Goal: Communication & Community: Ask a question

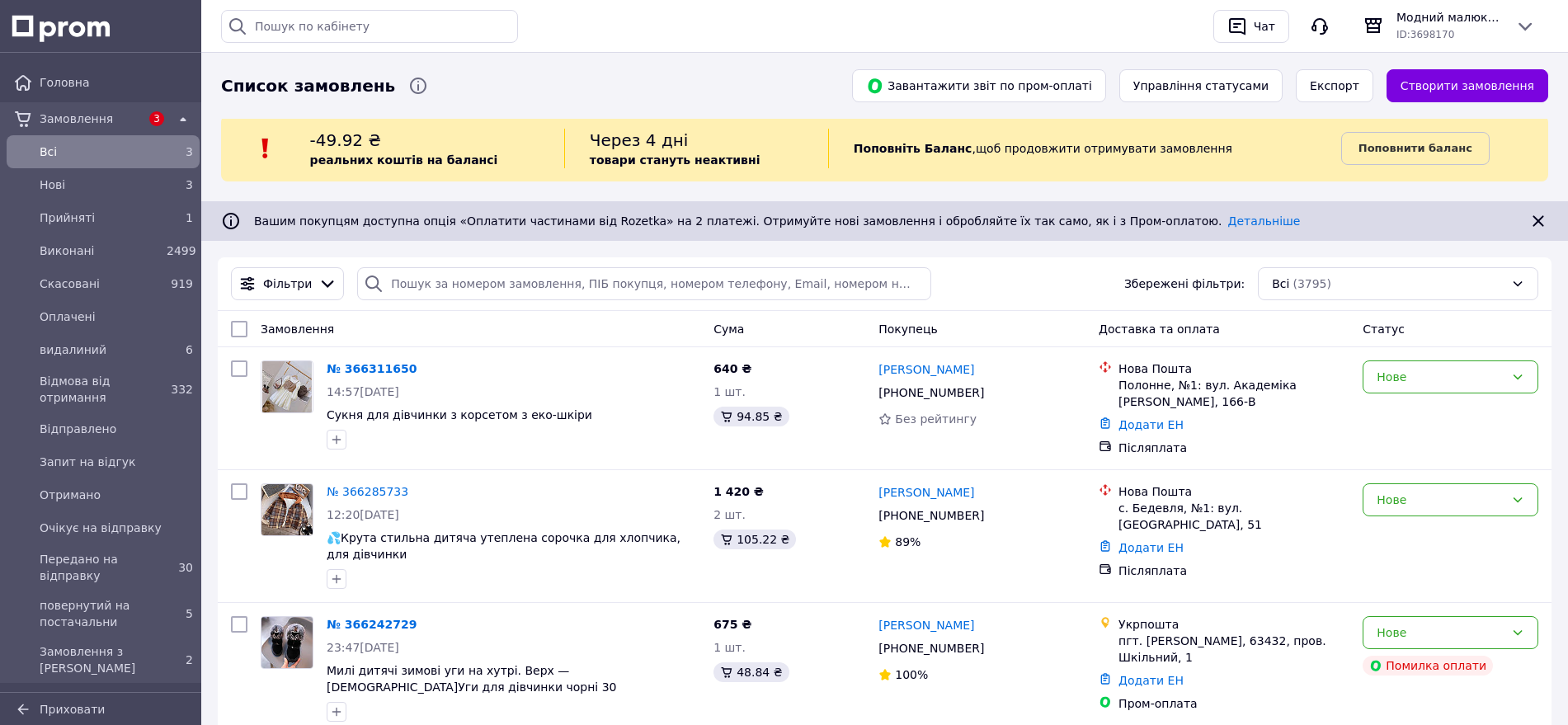
click at [178, 111] on icon at bounding box center [184, 120] width 20 height 20
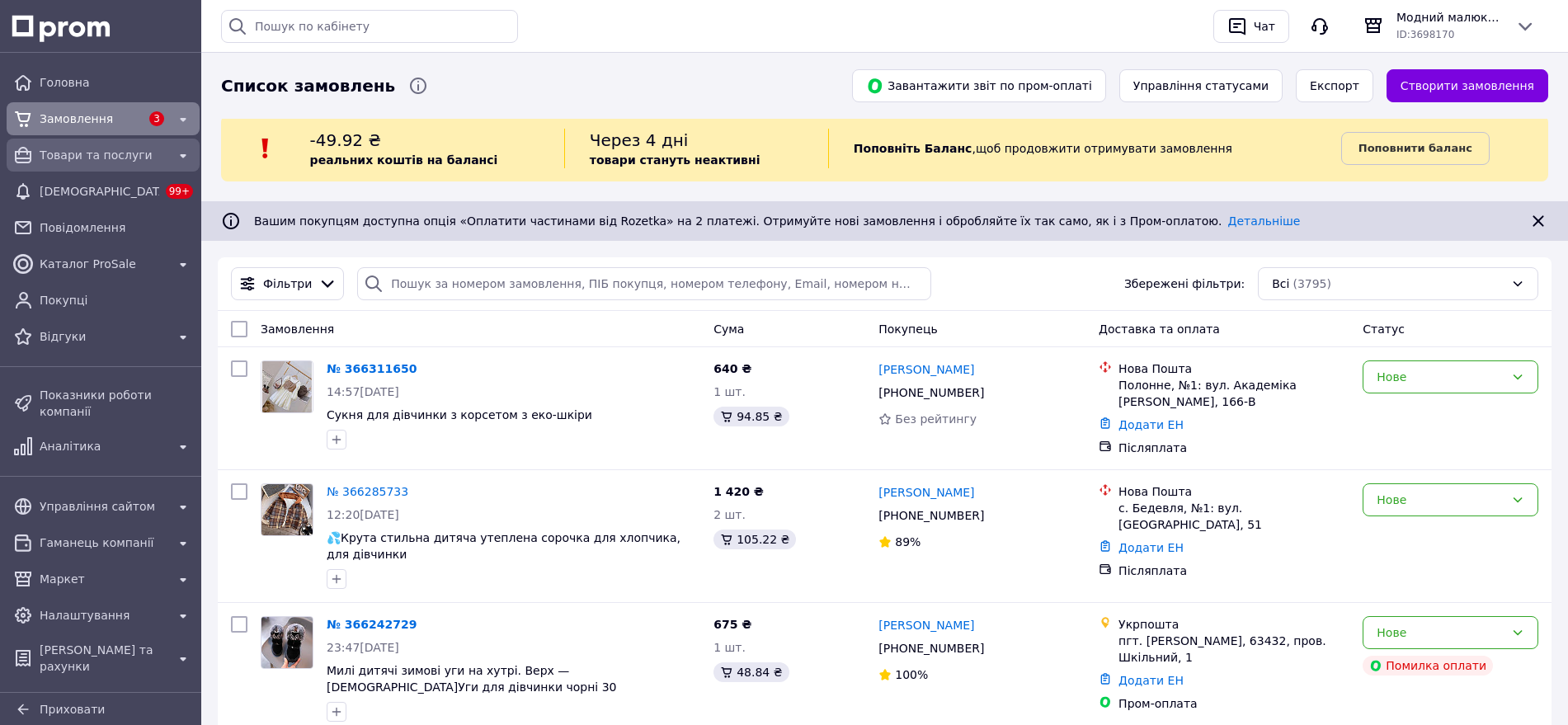
click at [140, 161] on span "Товари та послуги" at bounding box center [103, 155] width 127 height 17
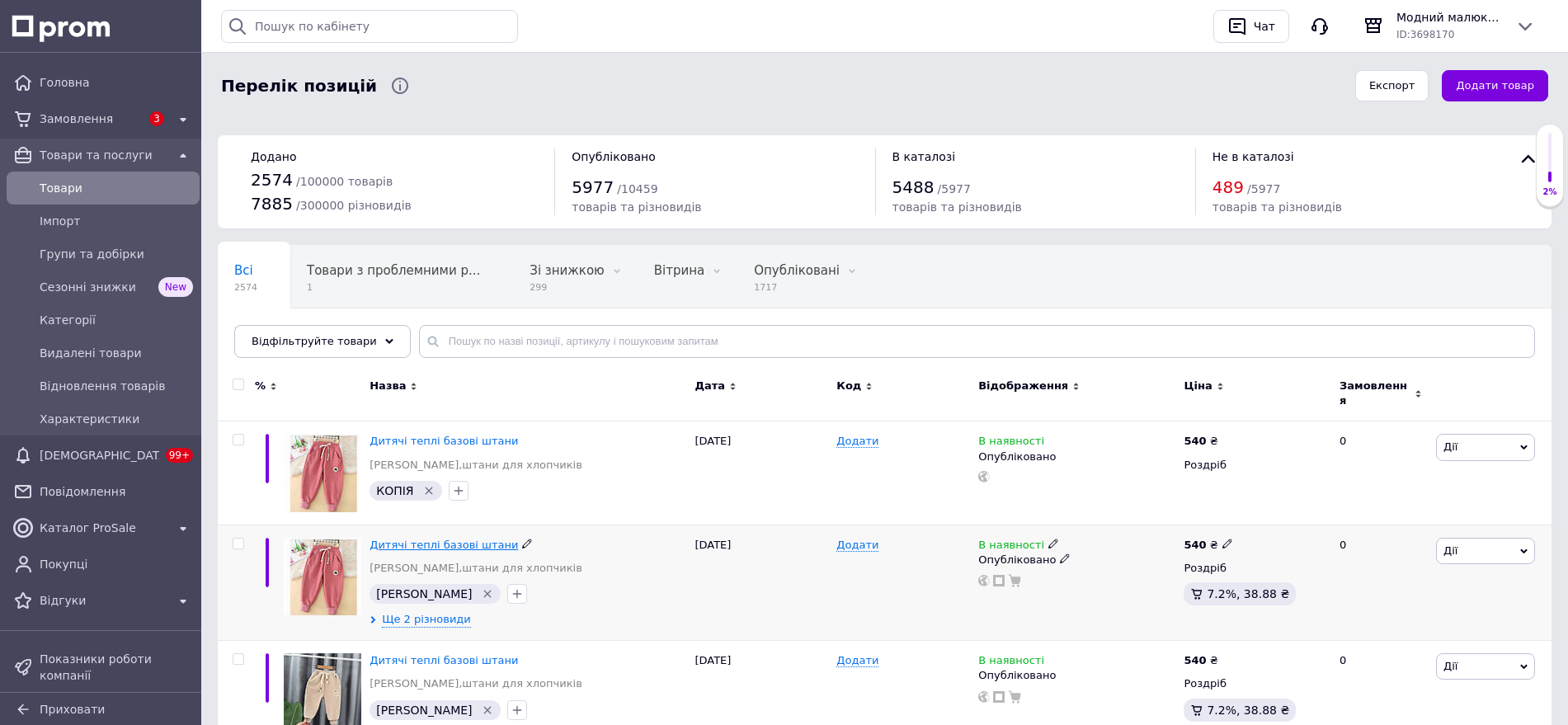
click at [389, 538] on span "Дитячі теплі базові штани" at bounding box center [443, 544] width 149 height 12
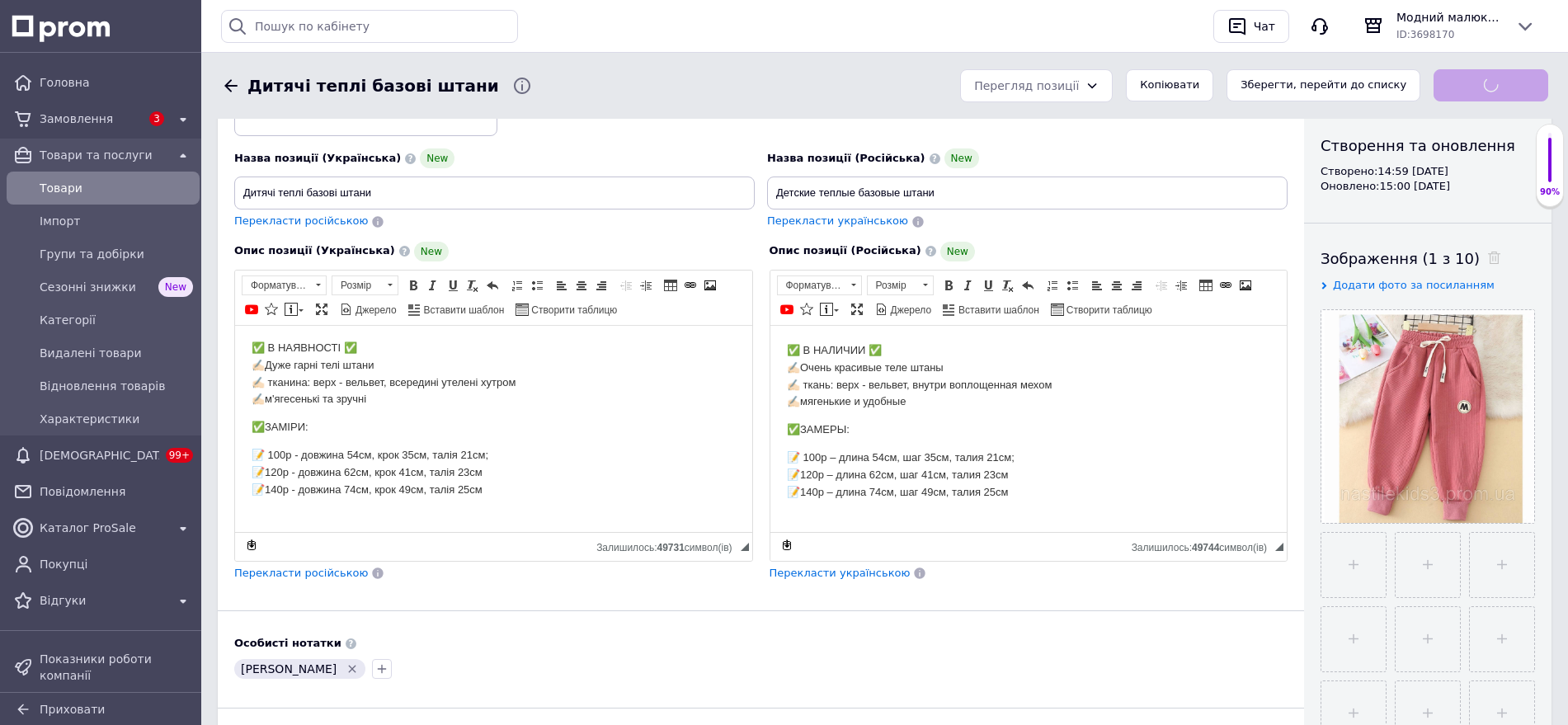
scroll to position [412, 0]
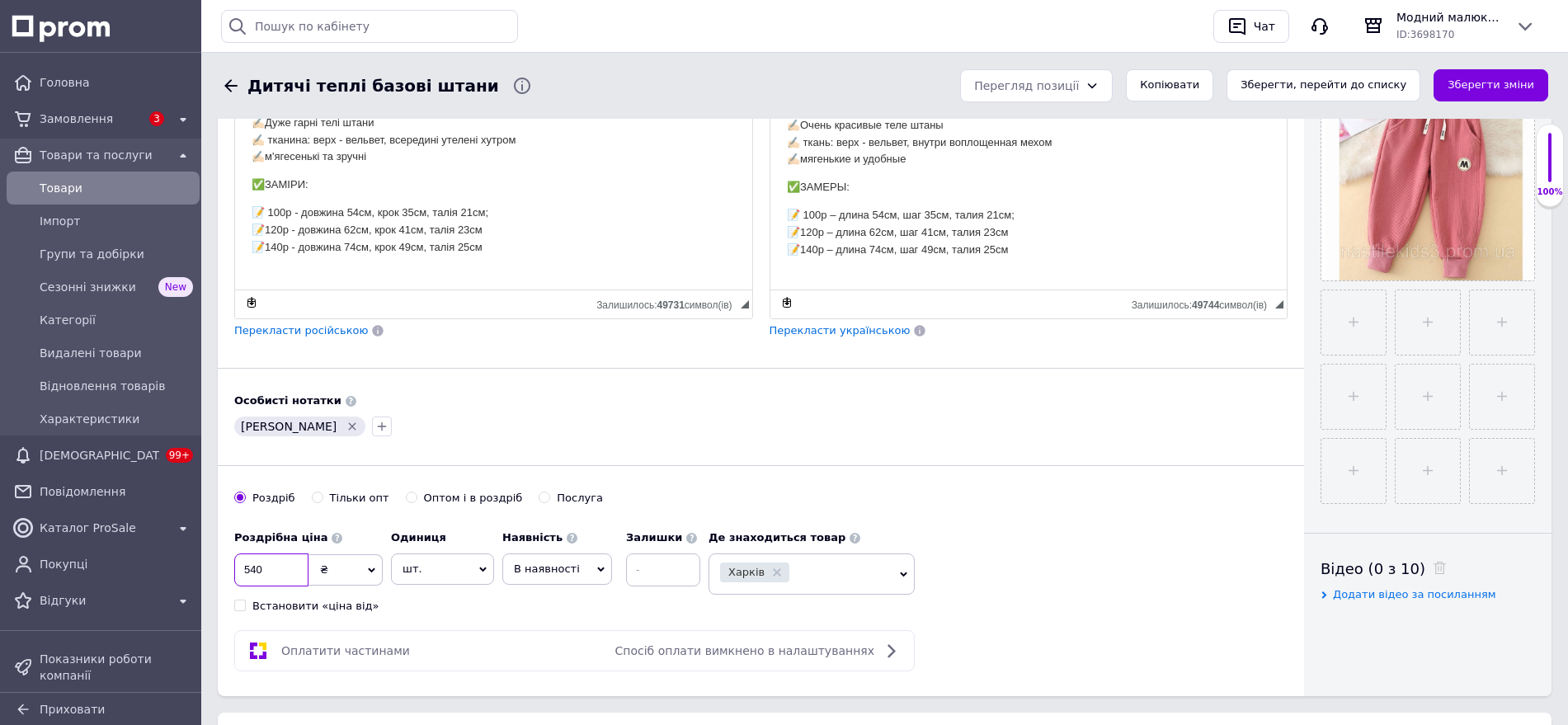
drag, startPoint x: 267, startPoint y: 576, endPoint x: 213, endPoint y: 578, distance: 54.0
type input "550"
click at [1476, 88] on button "Зберегти зміни" at bounding box center [1491, 85] width 115 height 32
click at [1355, 79] on button "Зберегти, перейти до списку" at bounding box center [1323, 85] width 194 height 32
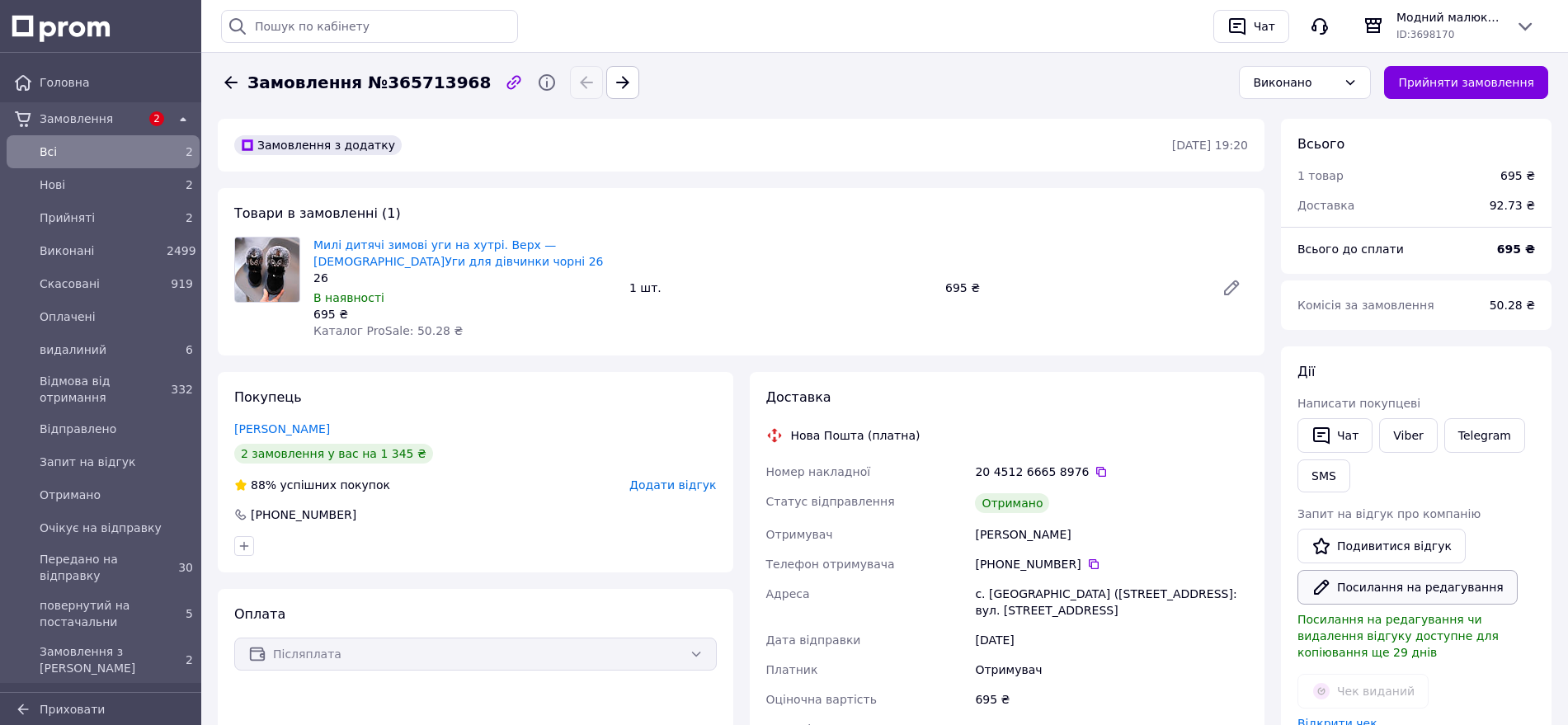
click at [1406, 592] on button "Посилання на редагування" at bounding box center [1407, 587] width 220 height 35
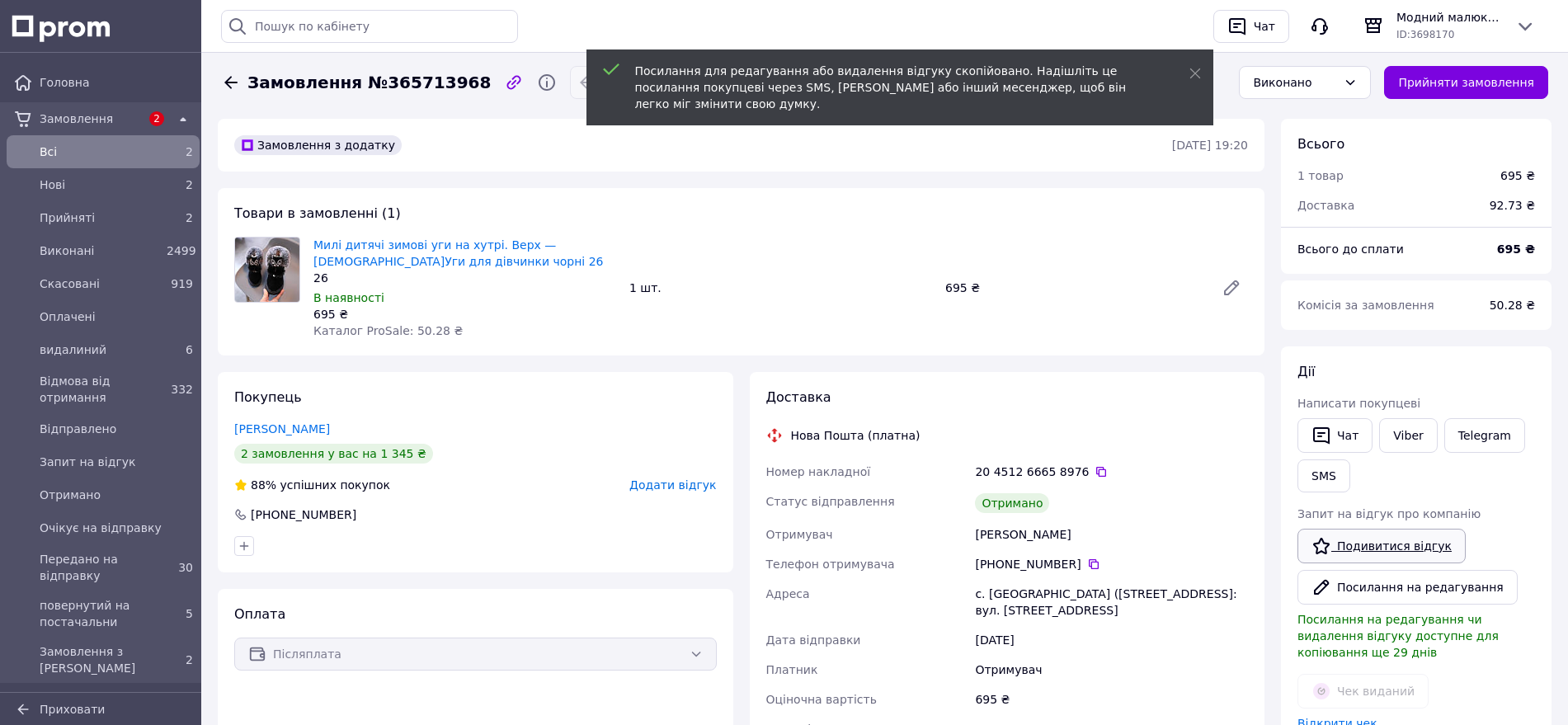
click at [1405, 547] on link "Подивитися відгук" at bounding box center [1381, 546] width 169 height 35
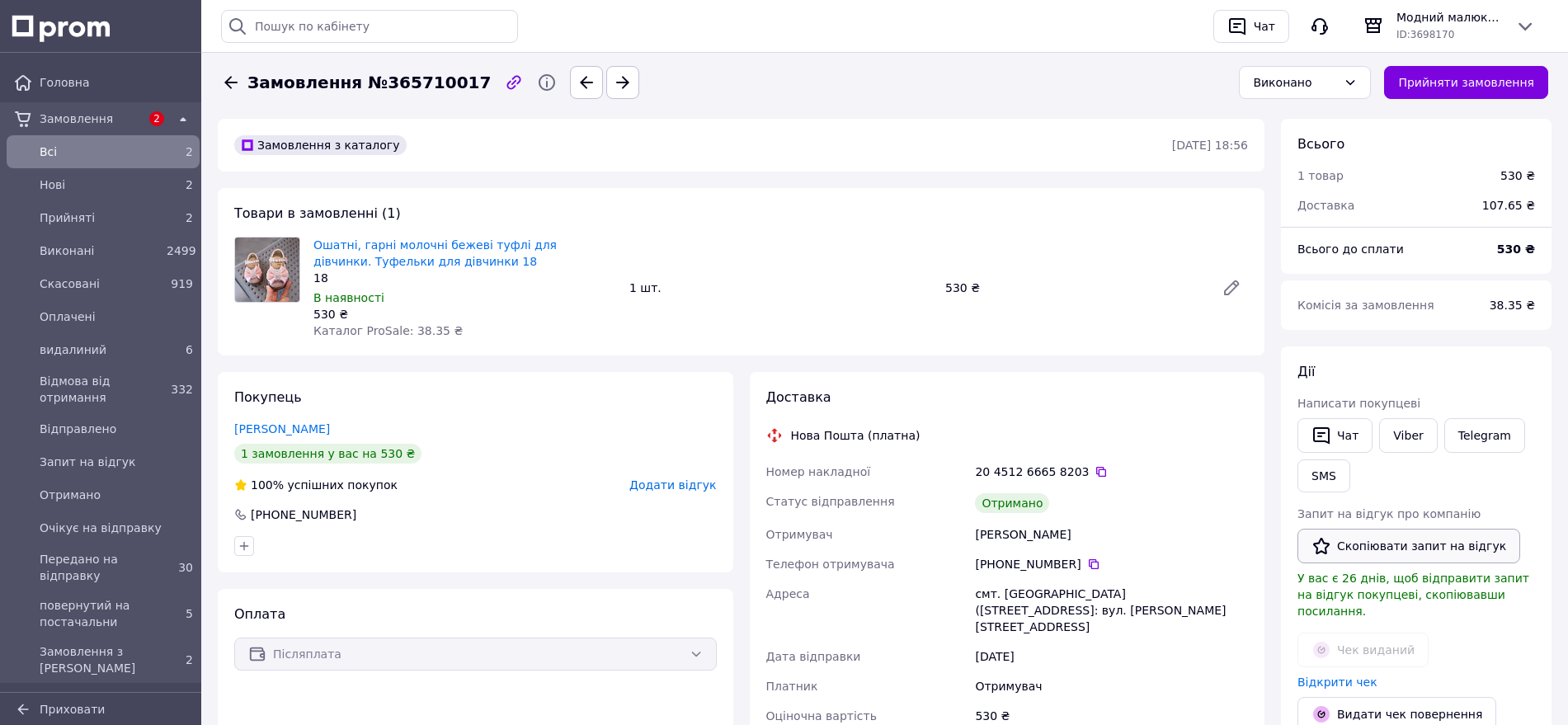
click at [1383, 539] on button "Скопіювати запит на відгук" at bounding box center [1409, 546] width 223 height 35
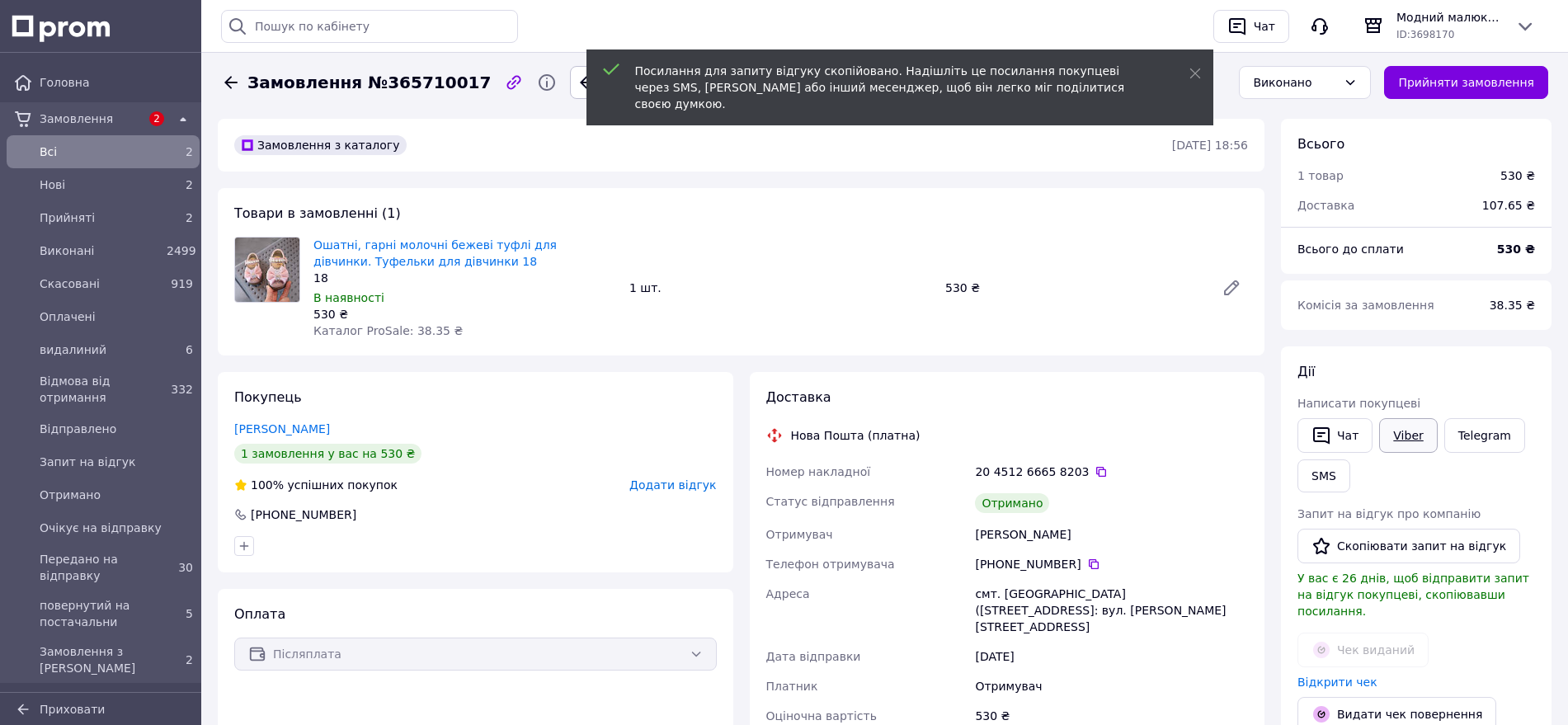
click at [1409, 439] on link "Viber" at bounding box center [1408, 435] width 58 height 35
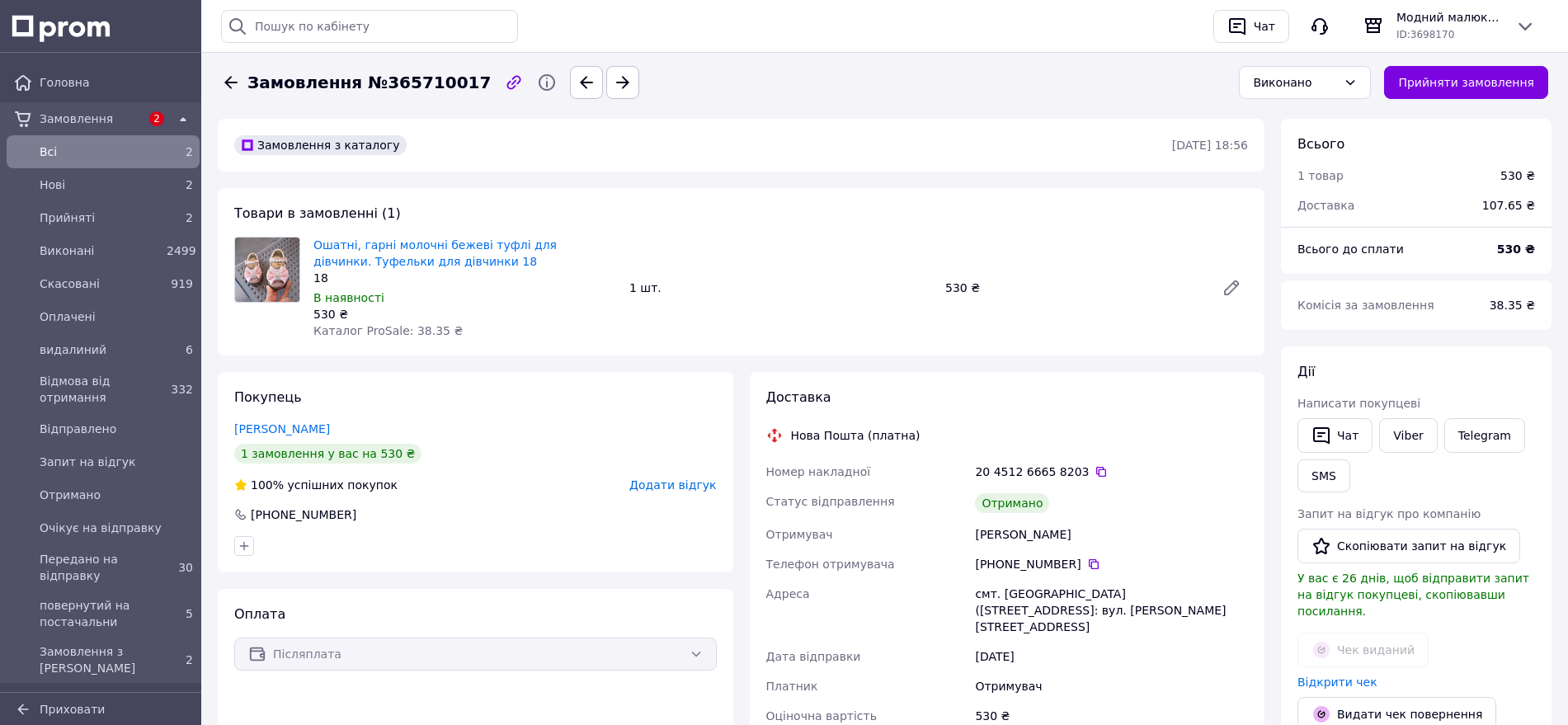
drag, startPoint x: 1436, startPoint y: 398, endPoint x: 1432, endPoint y: 407, distance: 9.8
click at [1433, 404] on div "Написати покупцеві" at bounding box center [1416, 404] width 238 height 17
drag, startPoint x: 1419, startPoint y: 540, endPoint x: 1146, endPoint y: 611, distance: 282.1
click at [1417, 541] on button "Скопіювати запит на відгук" at bounding box center [1409, 546] width 223 height 35
click at [1428, 432] on link "Viber" at bounding box center [1408, 435] width 58 height 35
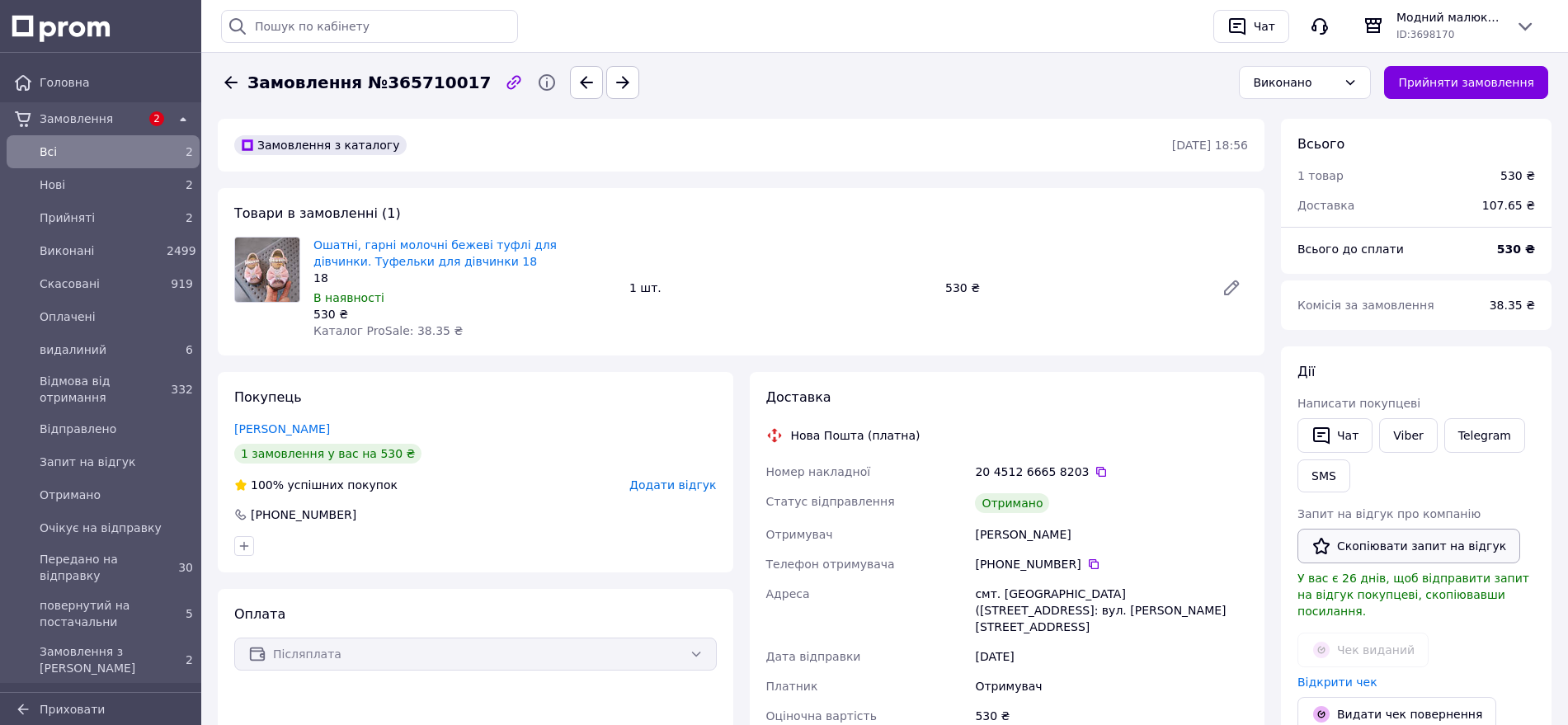
click at [1399, 551] on button "Скопіювати запит на відгук" at bounding box center [1409, 546] width 223 height 35
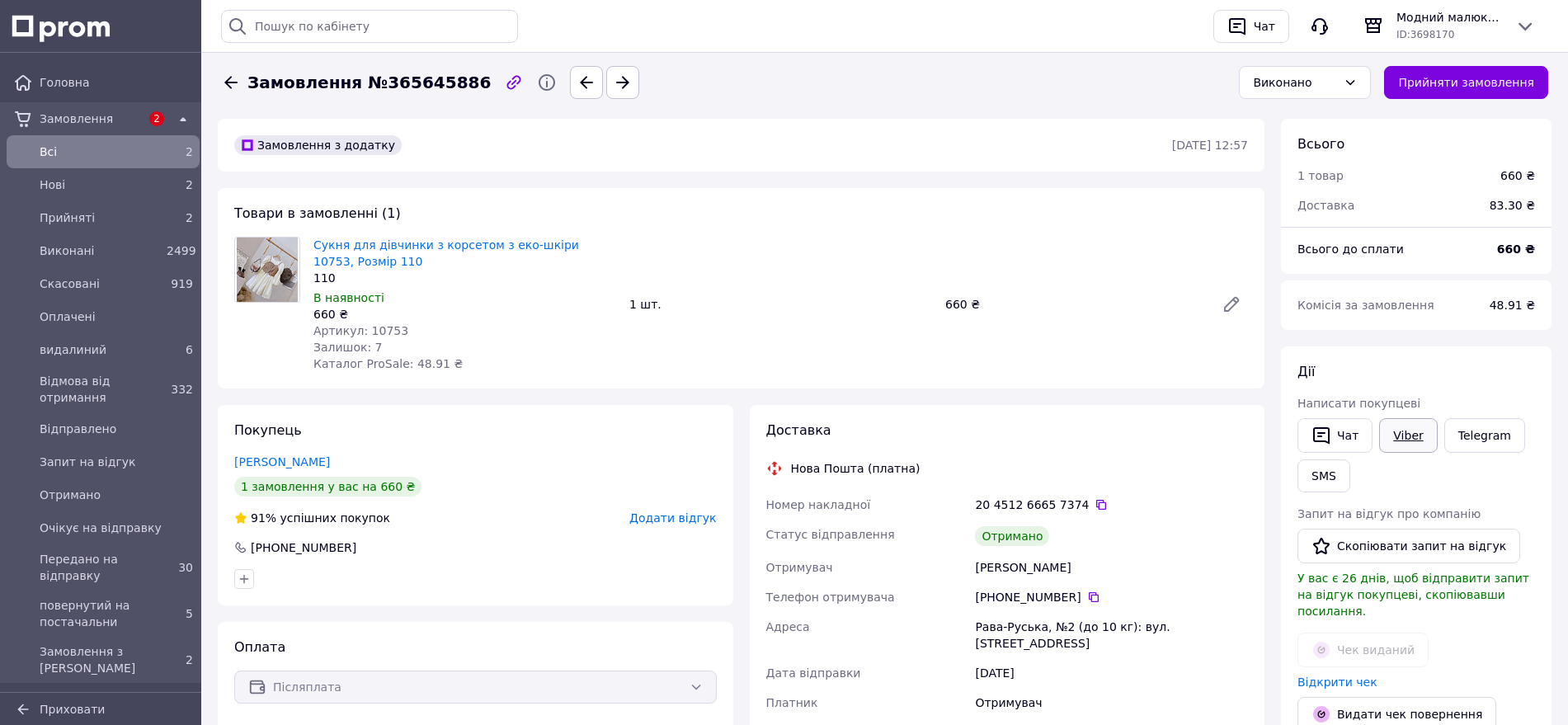
click at [1402, 430] on link "Viber" at bounding box center [1408, 435] width 58 height 35
click at [1392, 433] on link "Viber" at bounding box center [1408, 435] width 58 height 35
click at [1406, 444] on link "Viber" at bounding box center [1408, 435] width 58 height 35
click at [1453, 544] on button "Скопіювати запит на відгук" at bounding box center [1409, 546] width 223 height 35
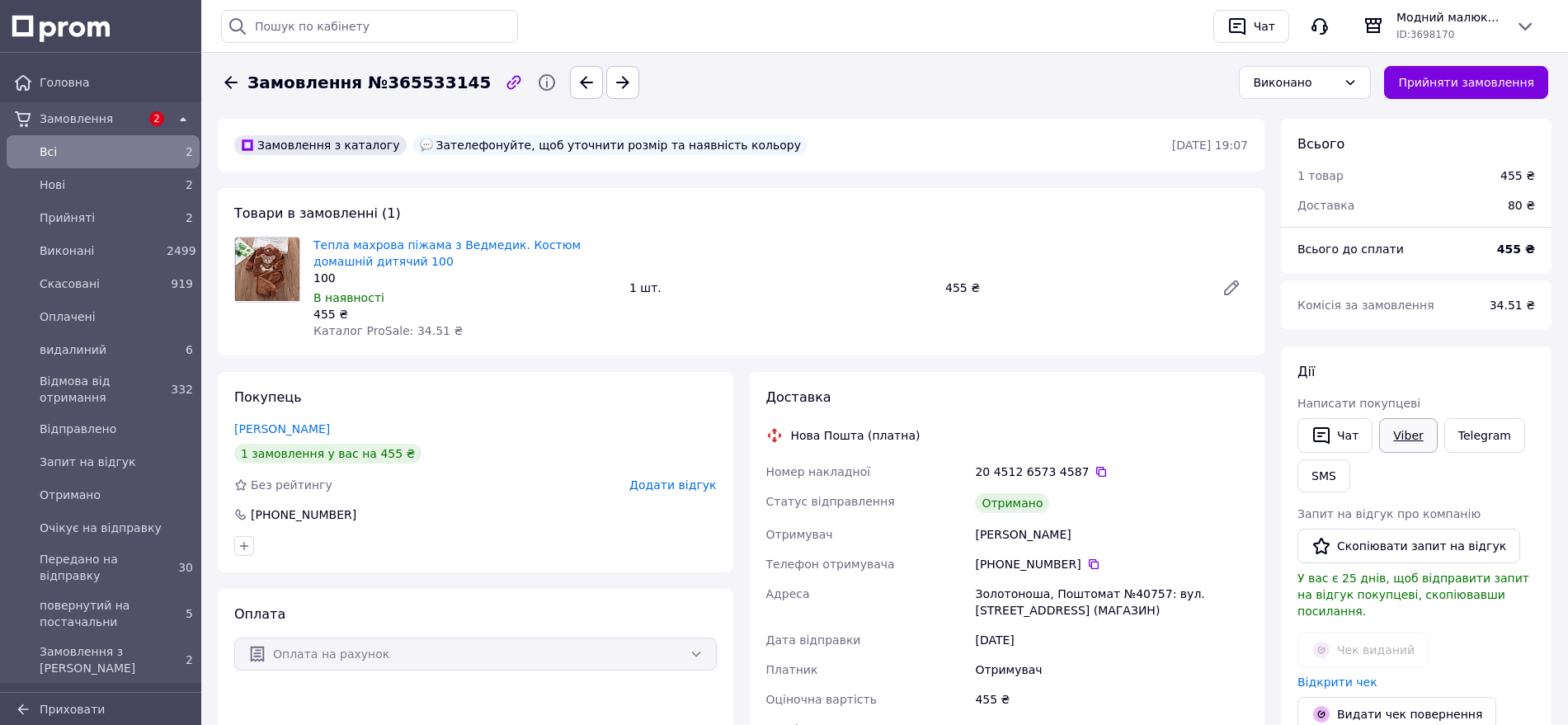
click at [1409, 438] on link "Viber" at bounding box center [1408, 435] width 58 height 35
click at [1404, 543] on button "Скопіювати запит на відгук" at bounding box center [1409, 546] width 223 height 35
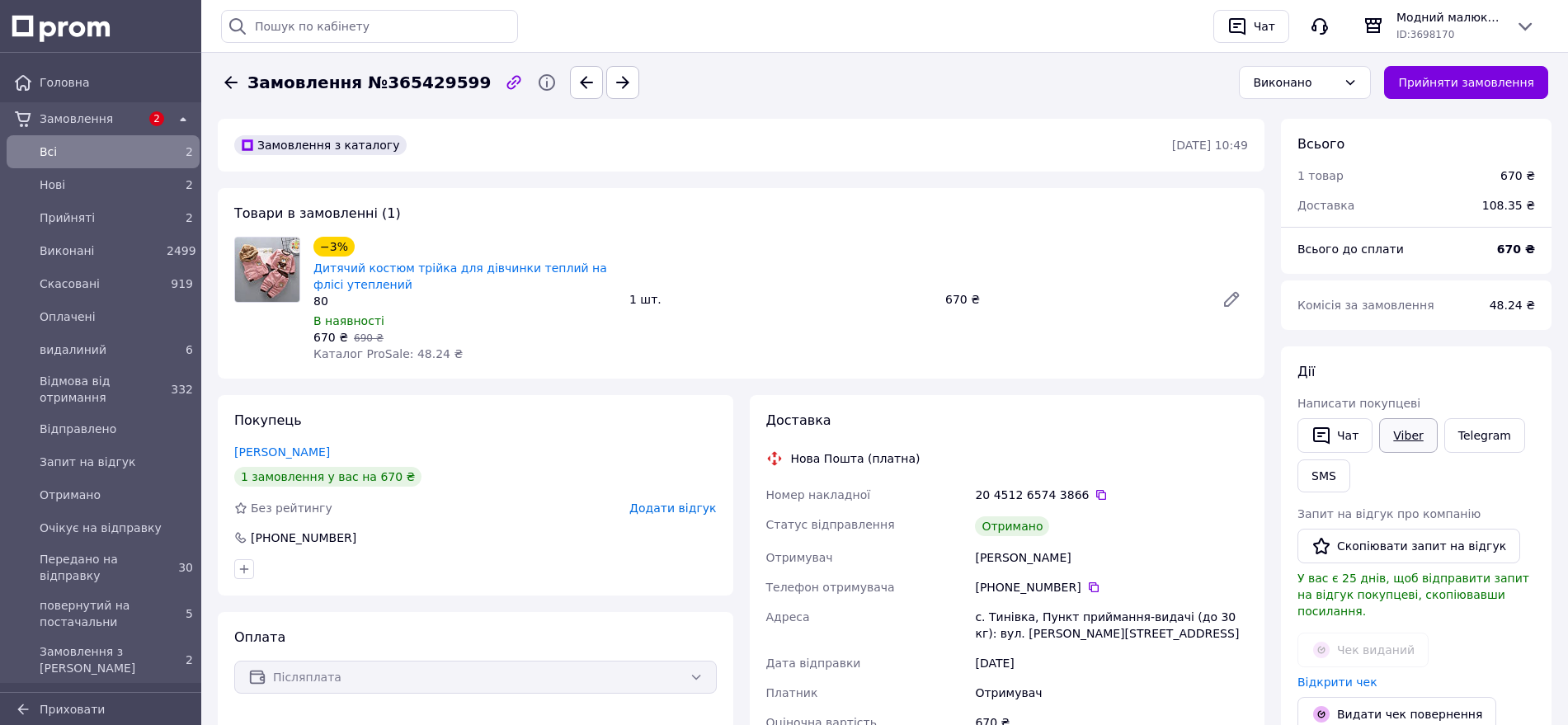
click at [1412, 425] on link "Viber" at bounding box center [1408, 435] width 58 height 35
click at [1394, 433] on link "Viber" at bounding box center [1408, 435] width 58 height 35
click at [1404, 548] on button "Скопіювати запит на відгук" at bounding box center [1409, 546] width 223 height 35
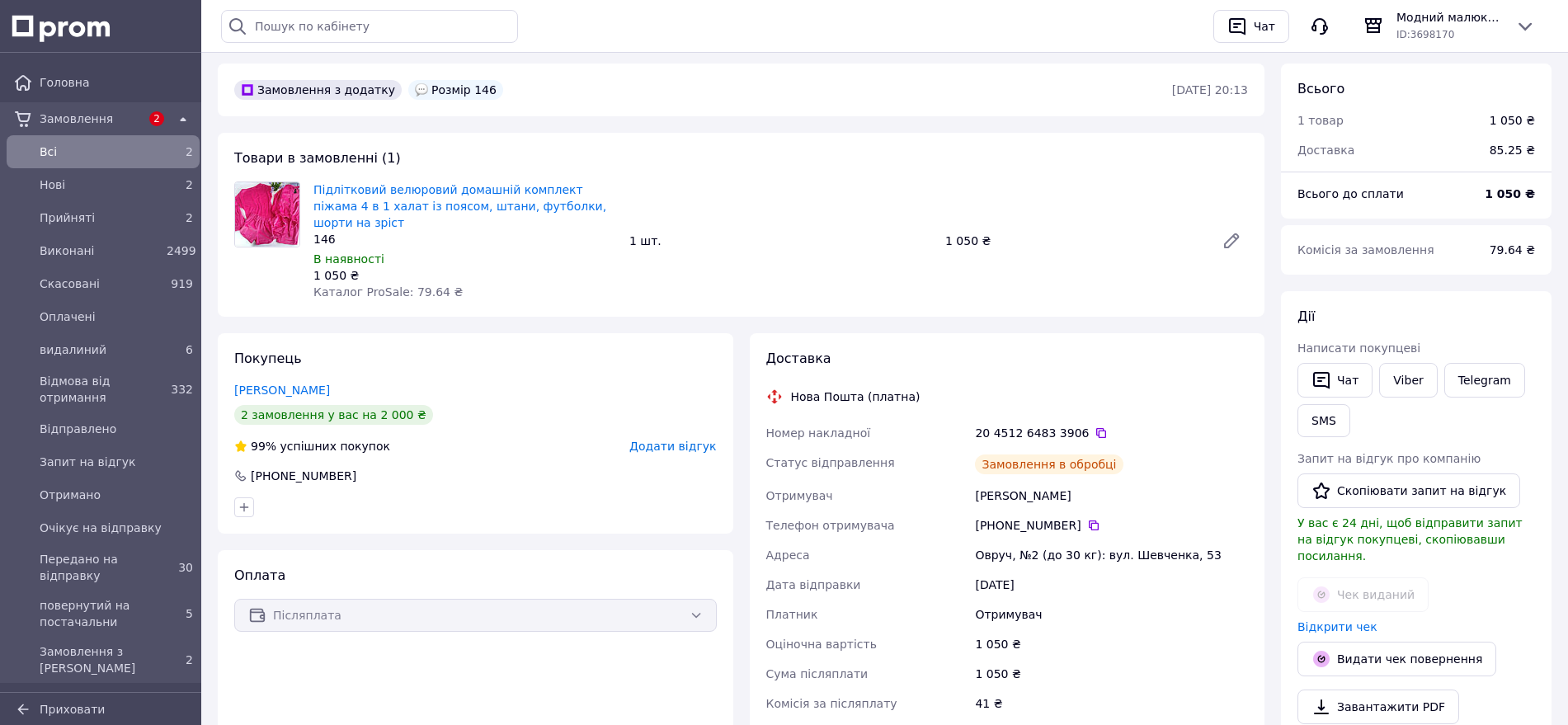
scroll to position [103, 0]
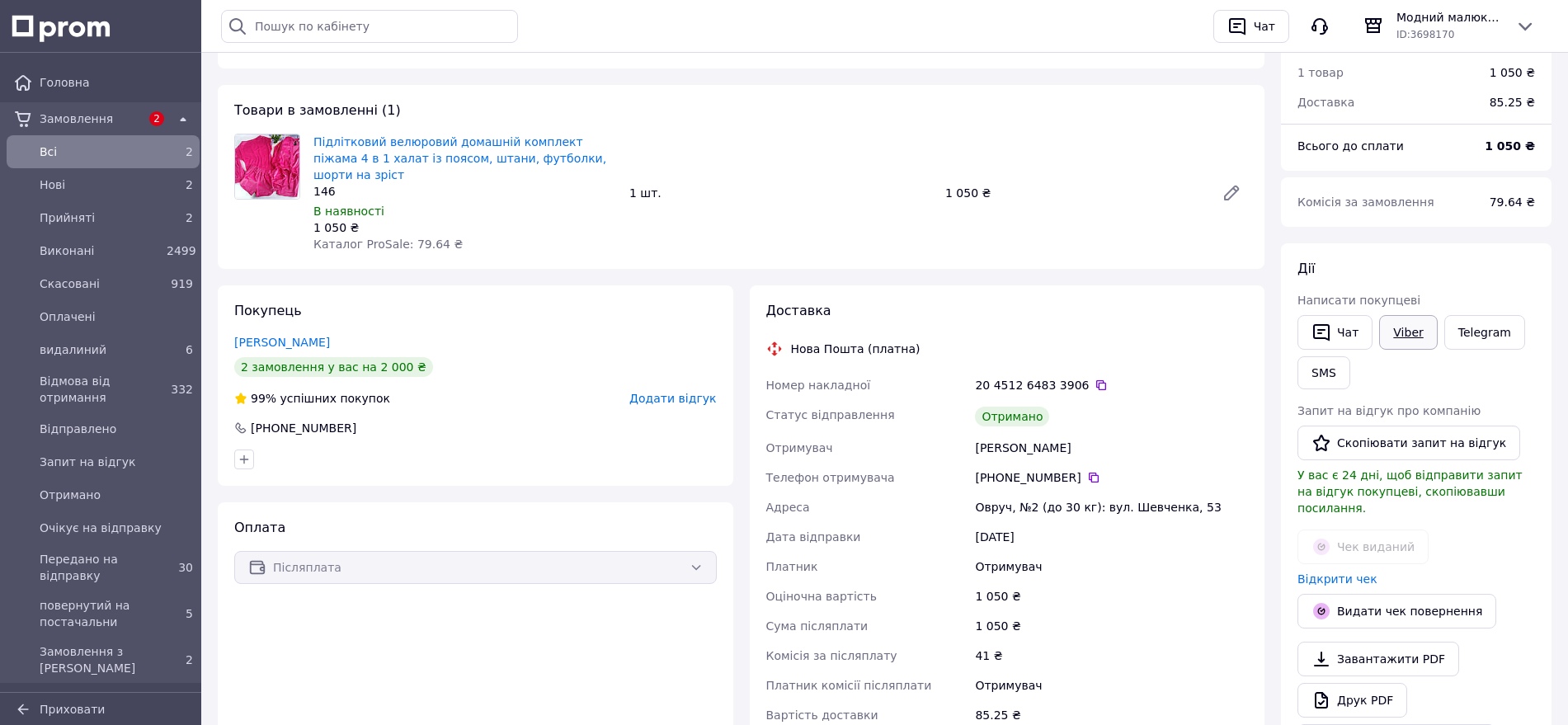
click at [1398, 338] on link "Viber" at bounding box center [1408, 332] width 58 height 35
click at [1348, 443] on button "Скопіювати запит на відгук" at bounding box center [1409, 443] width 223 height 35
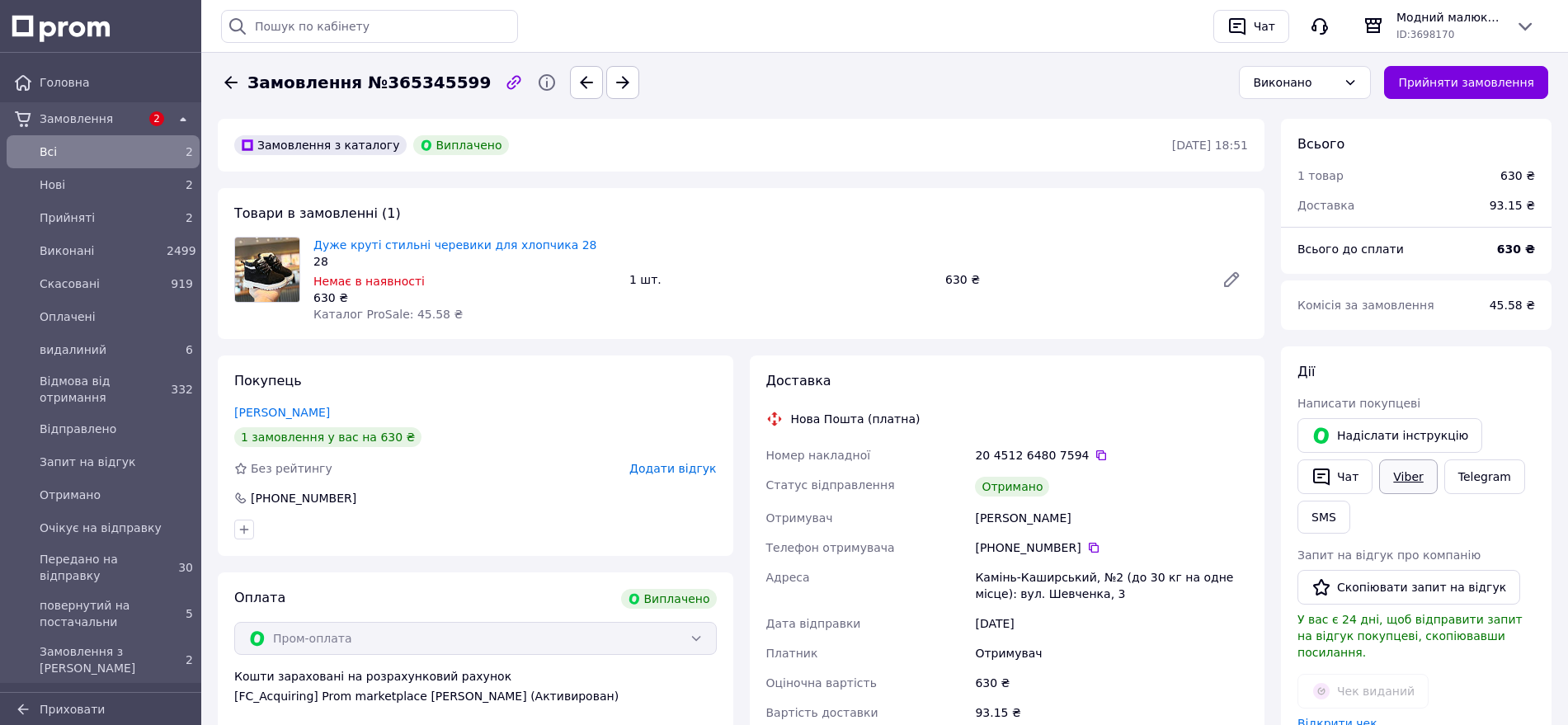
drag, startPoint x: 1394, startPoint y: 469, endPoint x: 1408, endPoint y: 465, distance: 14.6
click at [1396, 469] on link "Viber" at bounding box center [1408, 477] width 58 height 35
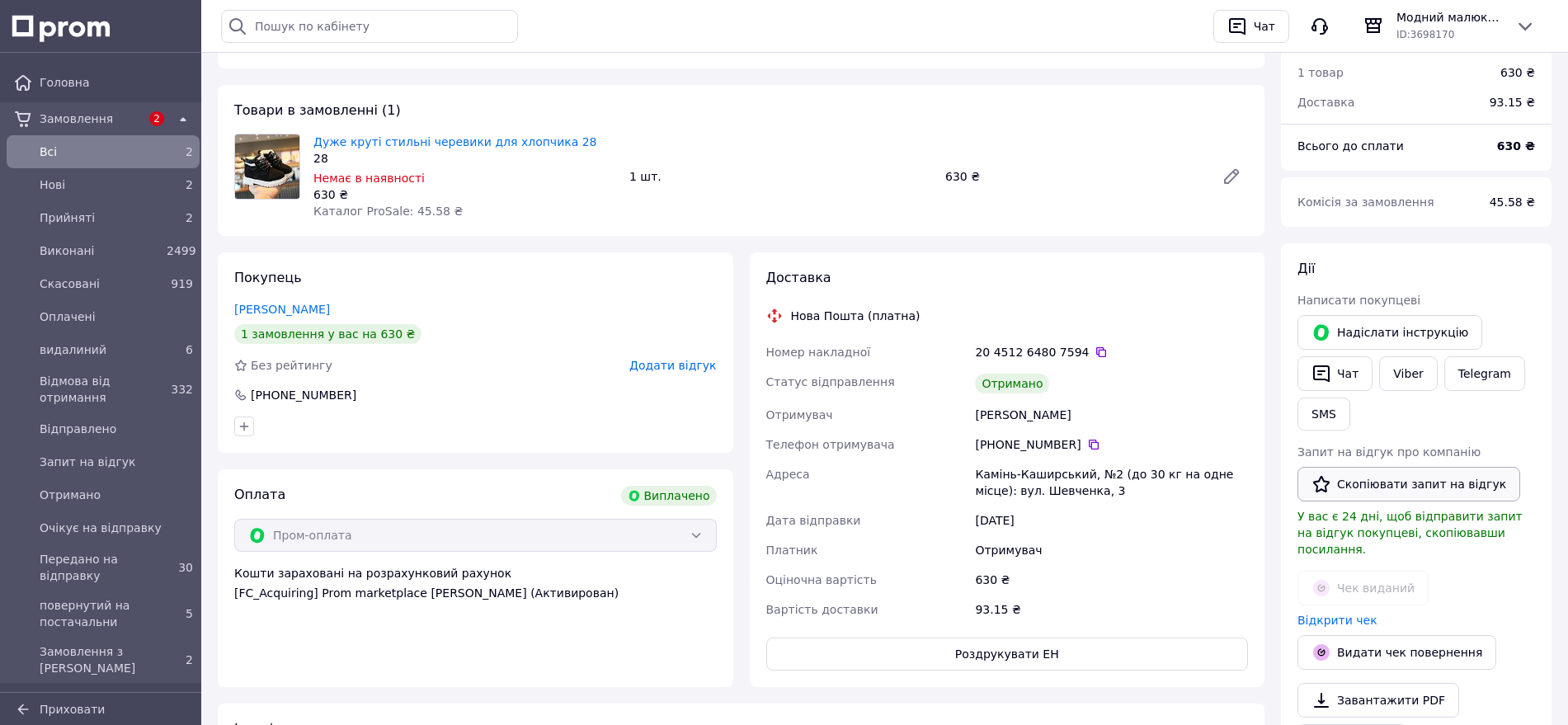
click at [1394, 487] on button "Скопіювати запит на відгук" at bounding box center [1409, 484] width 223 height 35
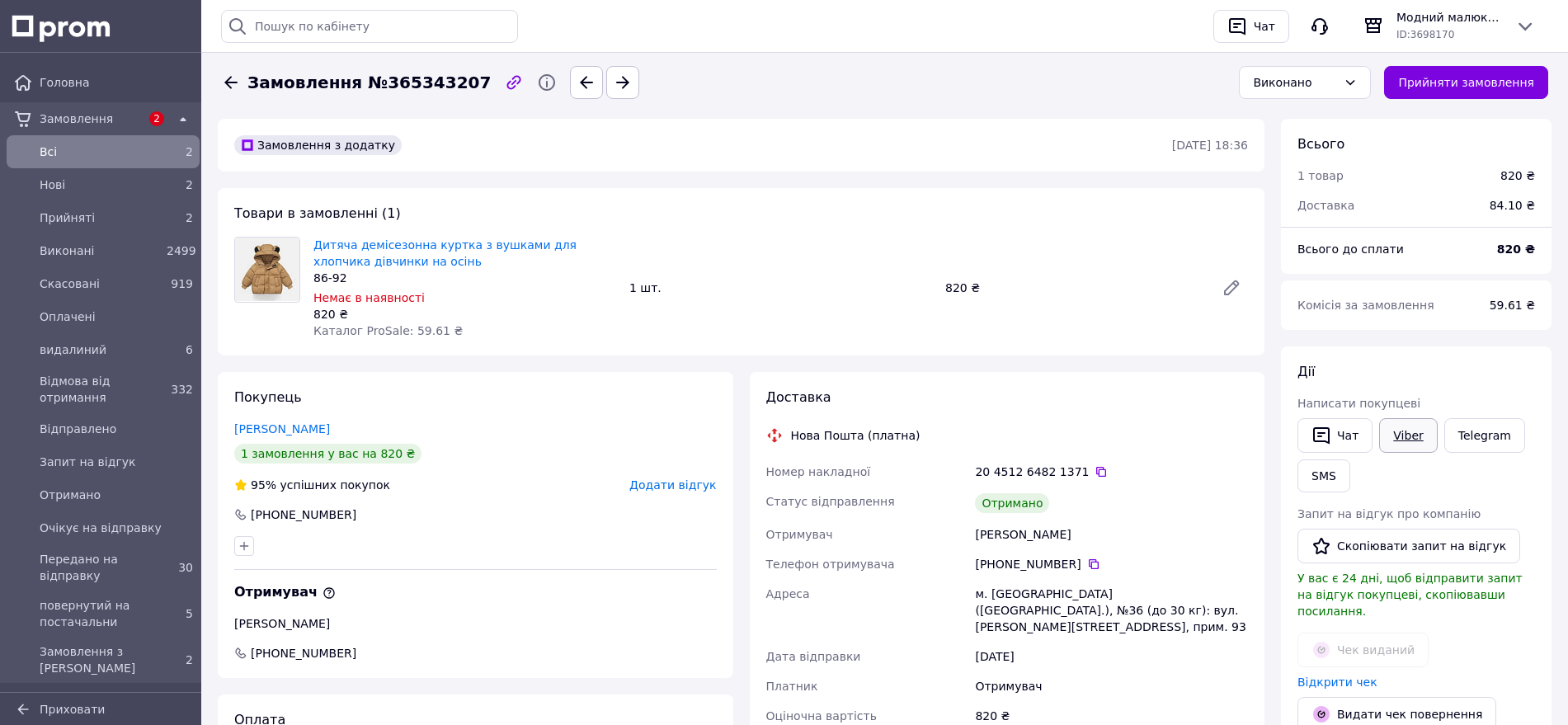
click at [1406, 438] on link "Viber" at bounding box center [1408, 435] width 58 height 35
click at [1439, 550] on button "Скопіювати запит на відгук" at bounding box center [1409, 546] width 223 height 35
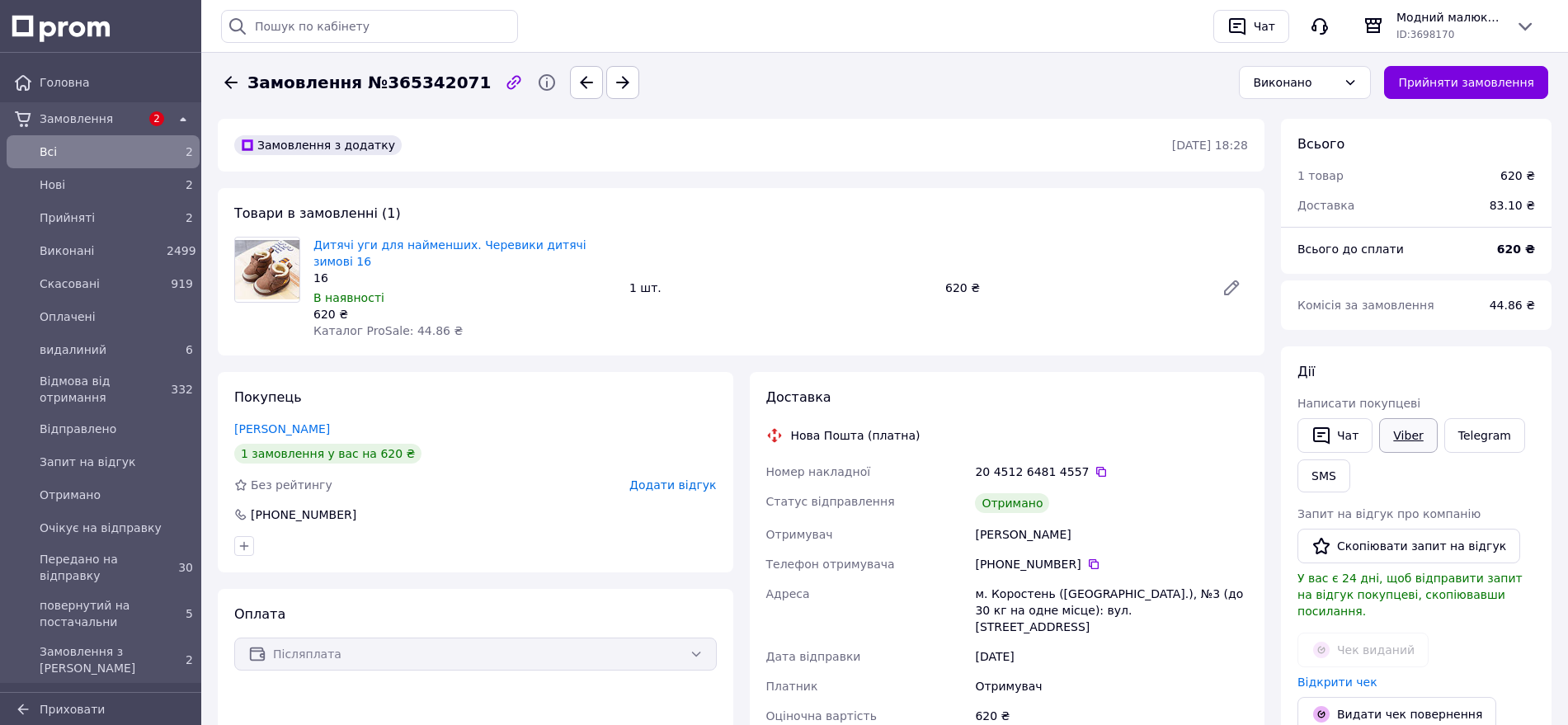
click at [1397, 434] on link "Viber" at bounding box center [1408, 435] width 58 height 35
click at [1408, 547] on button "Скопіювати запит на відгук" at bounding box center [1409, 546] width 223 height 35
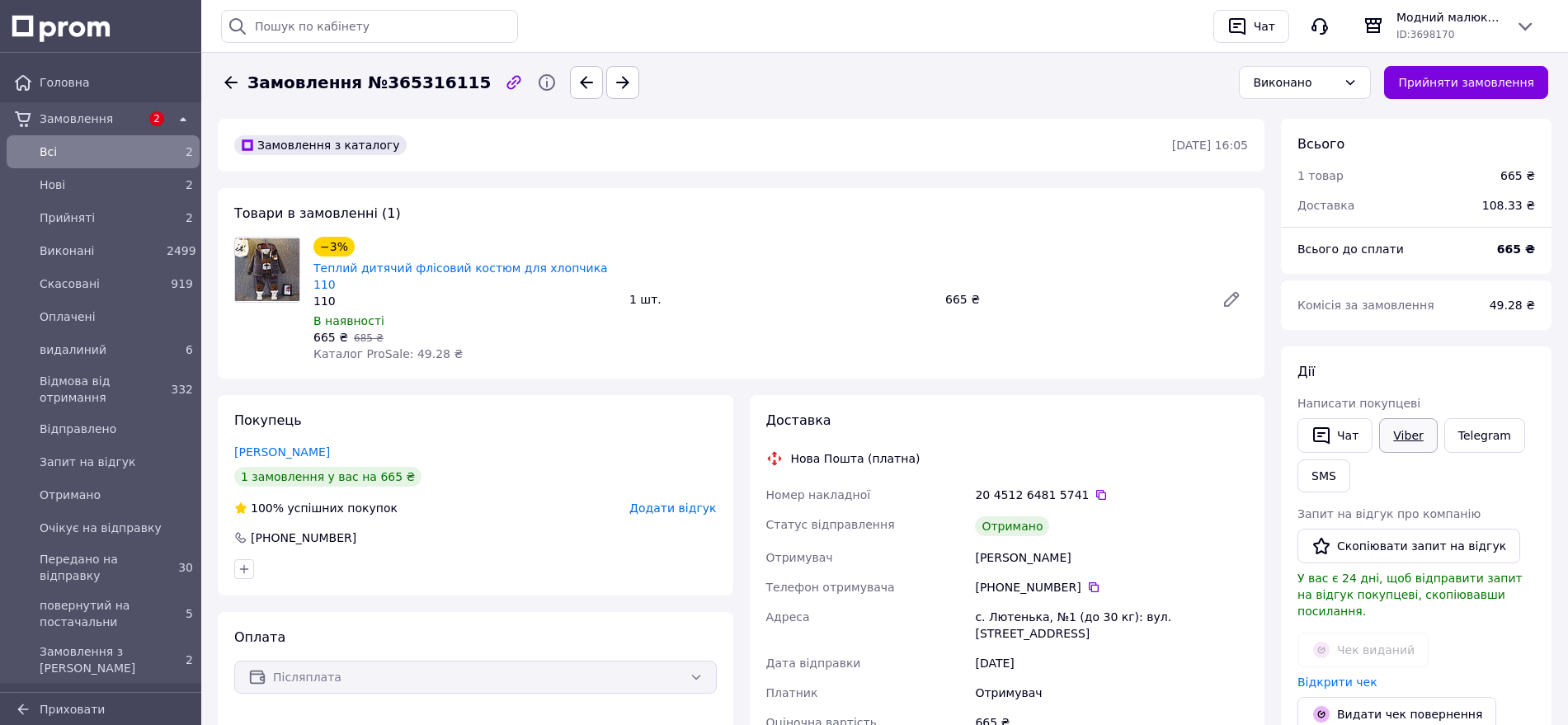
click at [1404, 429] on link "Viber" at bounding box center [1408, 435] width 58 height 35
click at [1411, 547] on button "Скопіювати запит на відгук" at bounding box center [1409, 546] width 223 height 35
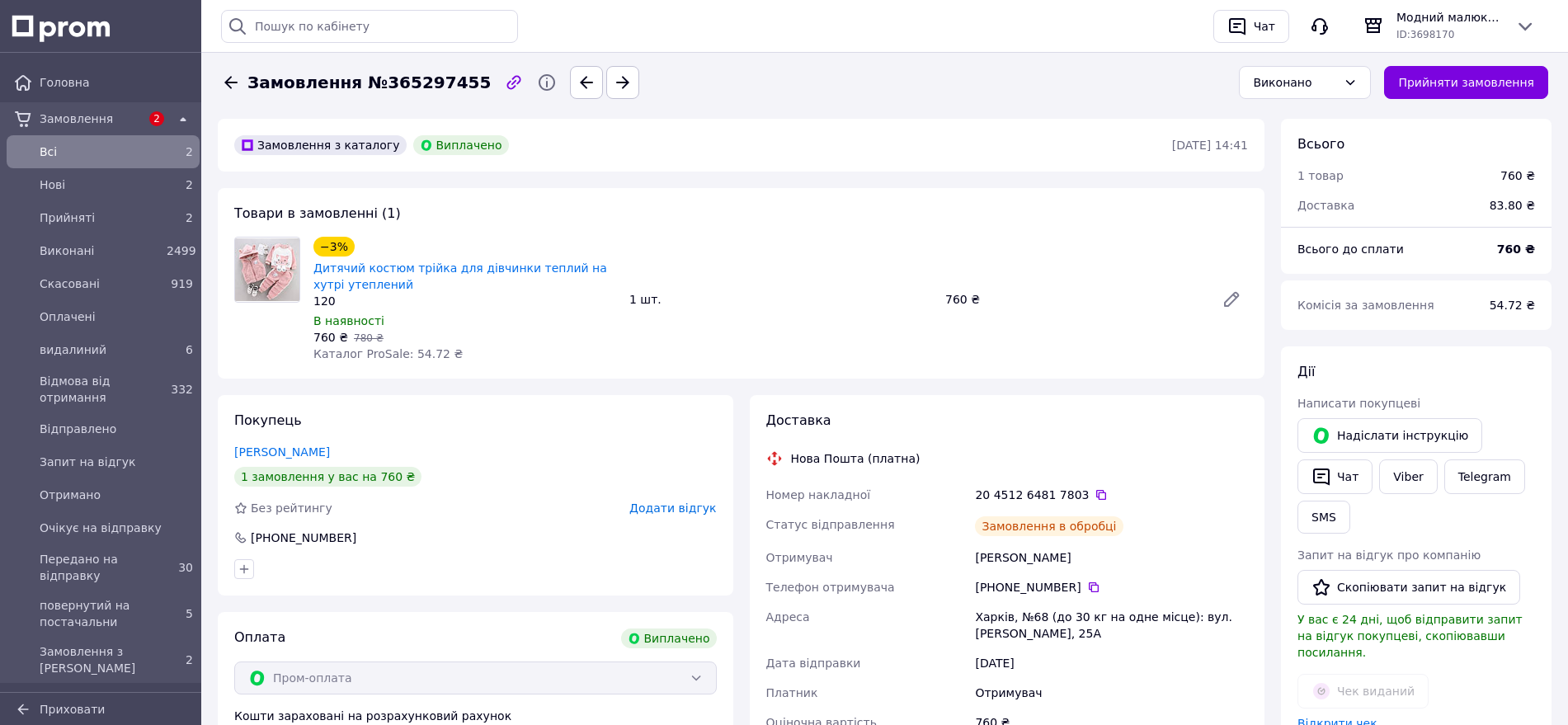
scroll to position [13, 0]
click at [1403, 480] on link "Viber" at bounding box center [1408, 477] width 58 height 35
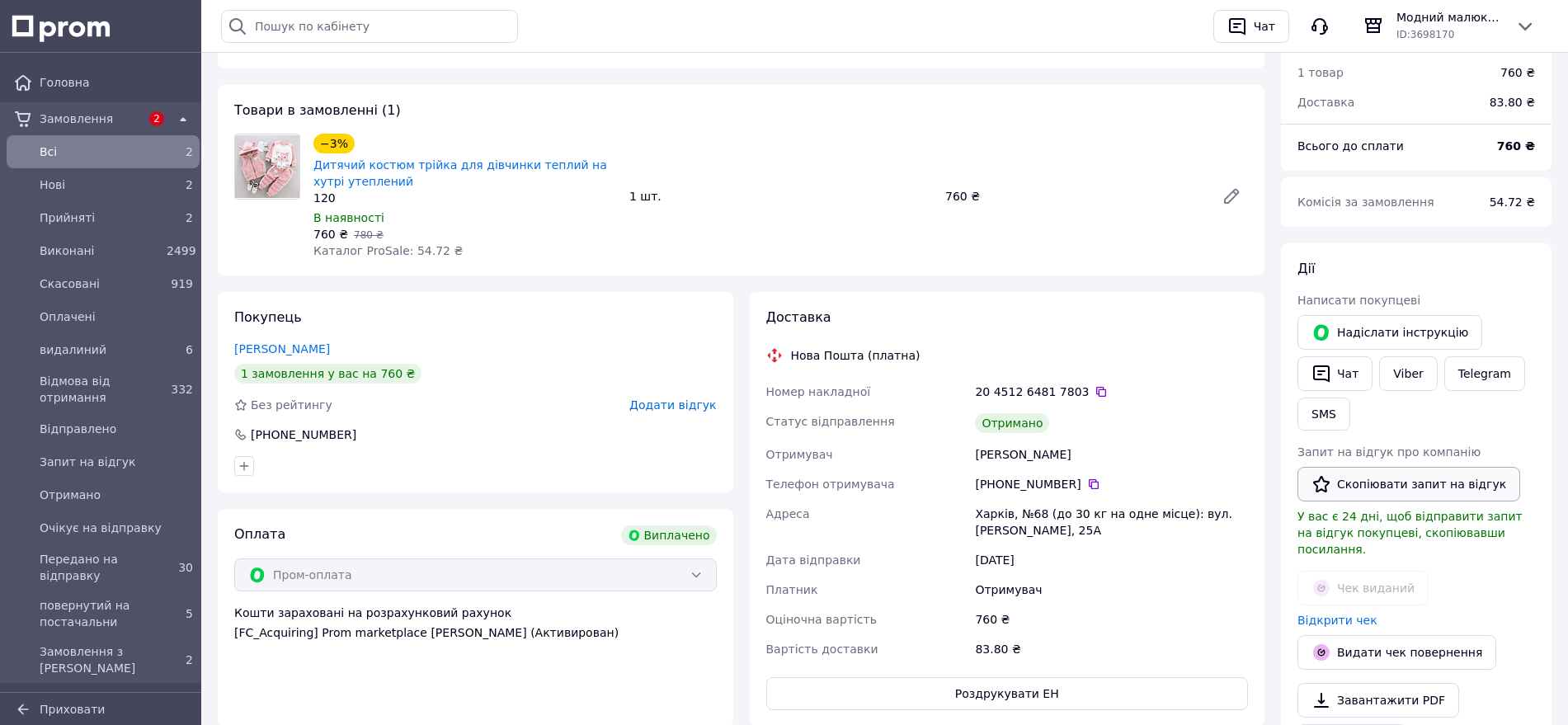
click at [1407, 479] on button "Скопіювати запит на відгук" at bounding box center [1409, 484] width 223 height 35
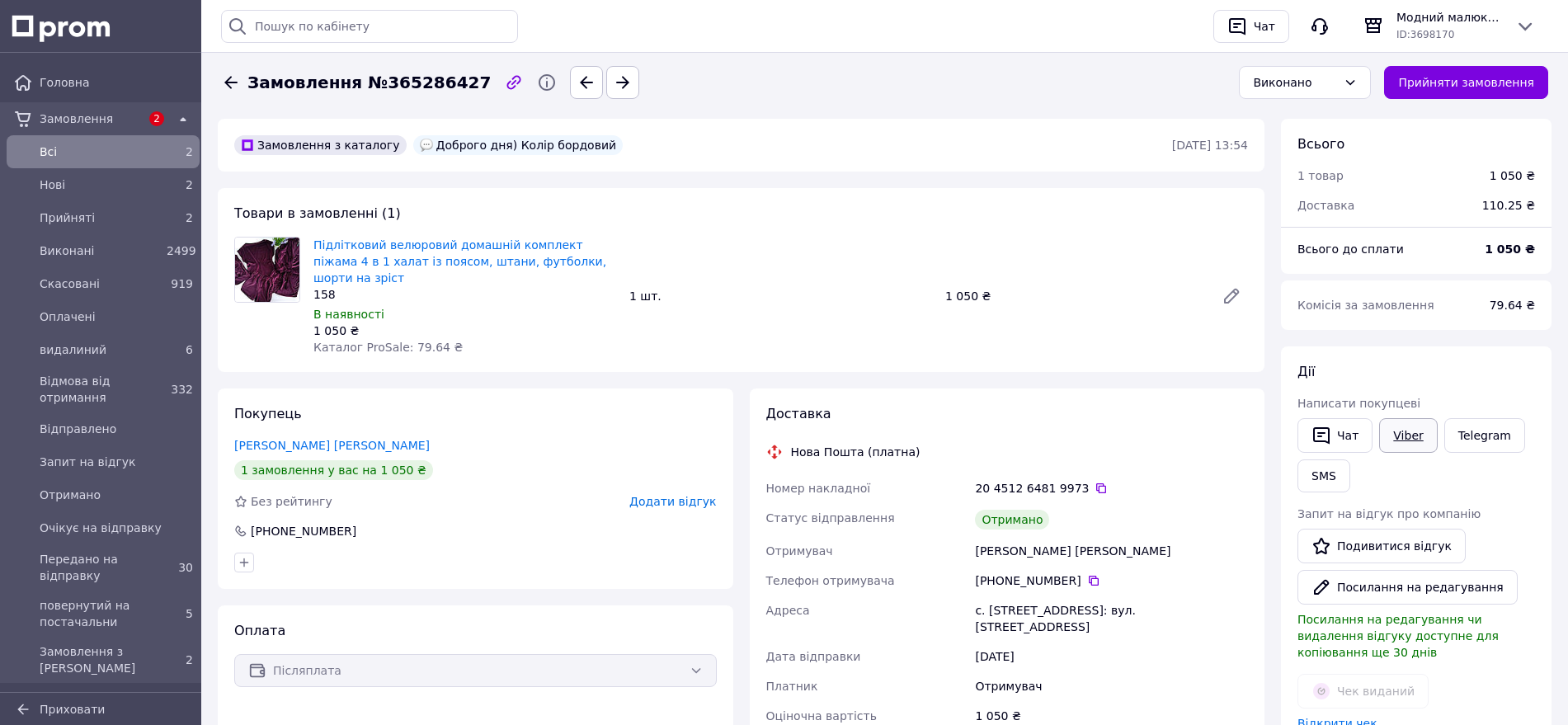
click at [1392, 433] on link "Viber" at bounding box center [1408, 435] width 58 height 35
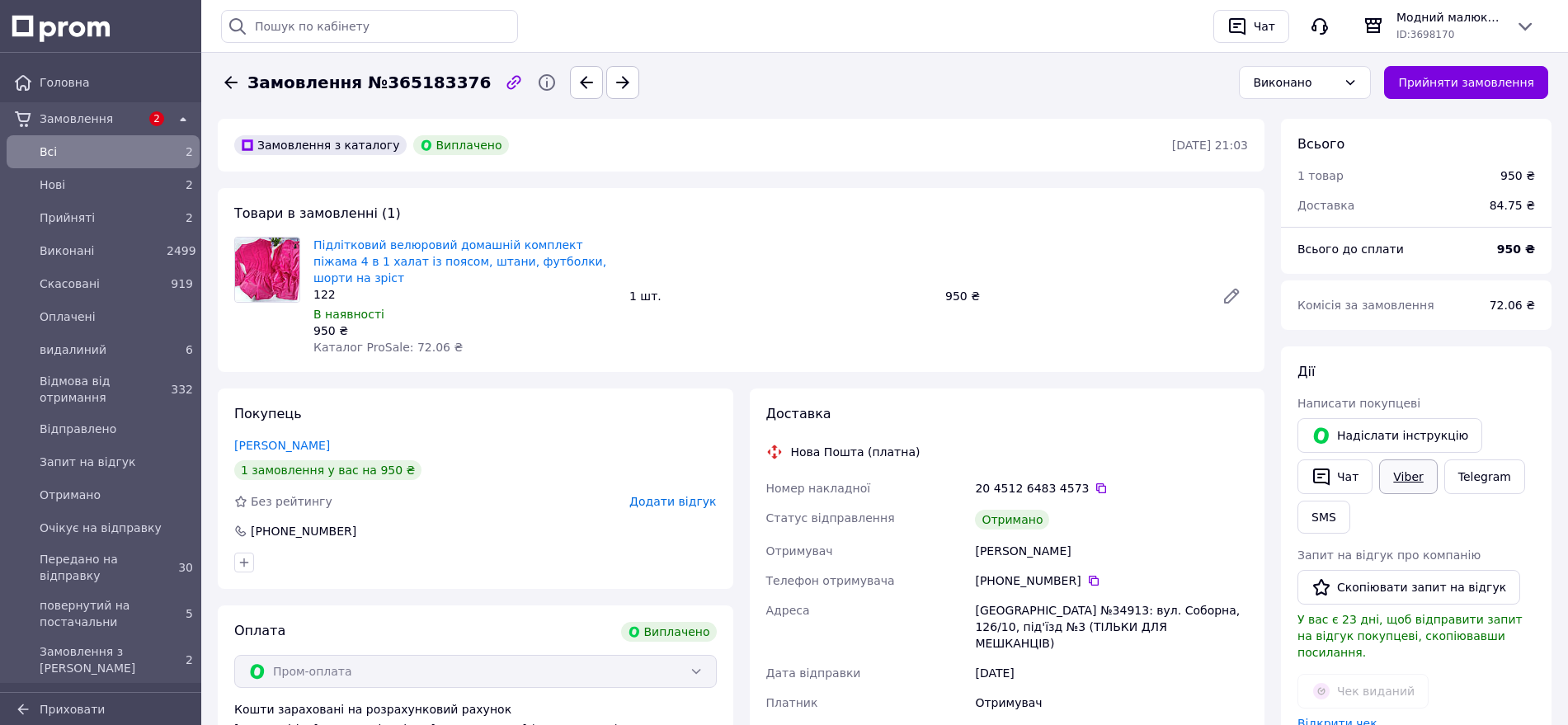
drag, startPoint x: 1409, startPoint y: 477, endPoint x: 1387, endPoint y: 480, distance: 22.2
click at [1409, 477] on link "Viber" at bounding box center [1408, 477] width 58 height 35
click at [1388, 576] on button "Скопіювати запит на відгук" at bounding box center [1409, 587] width 223 height 35
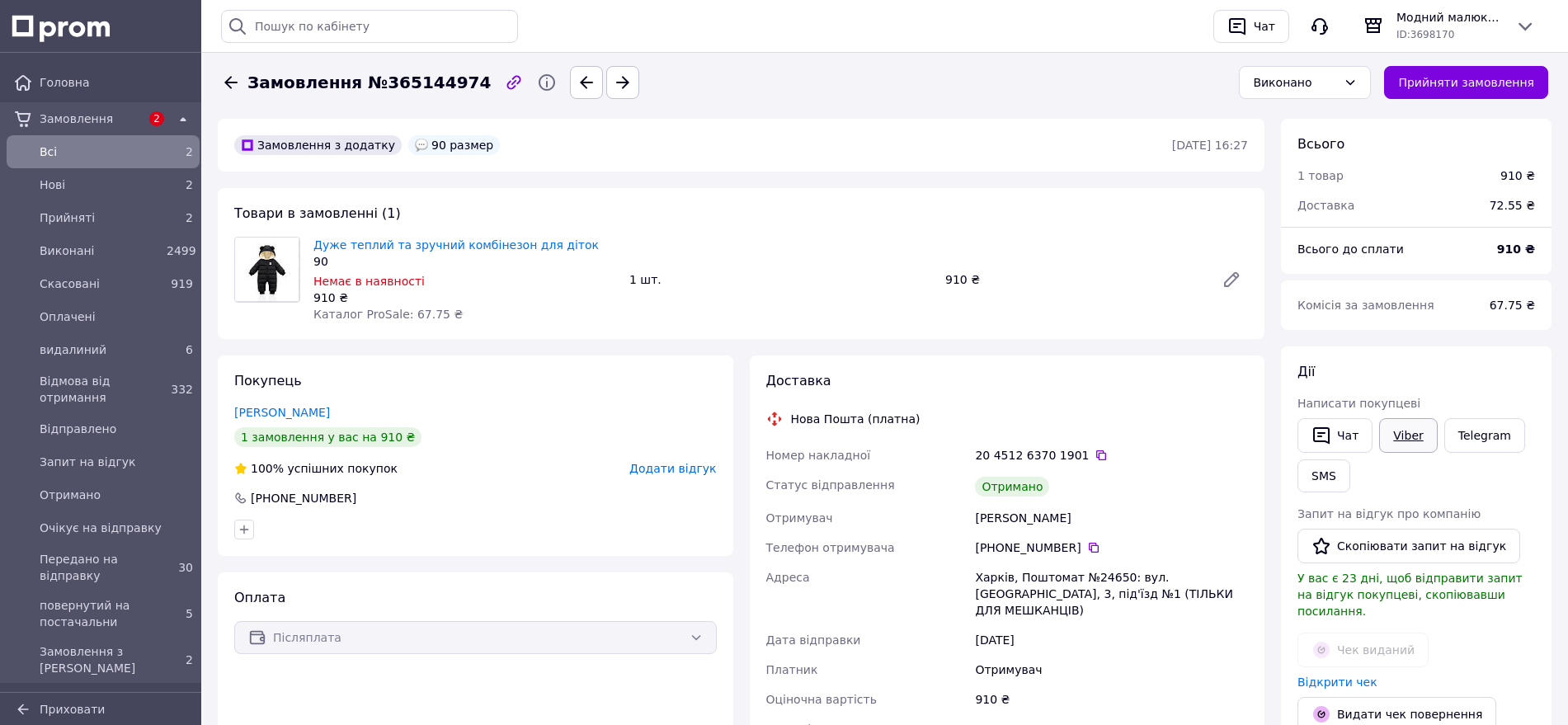
click at [1382, 436] on link "Viber" at bounding box center [1408, 435] width 58 height 35
click at [1396, 548] on button "Скопіювати запит на відгук" at bounding box center [1409, 546] width 223 height 35
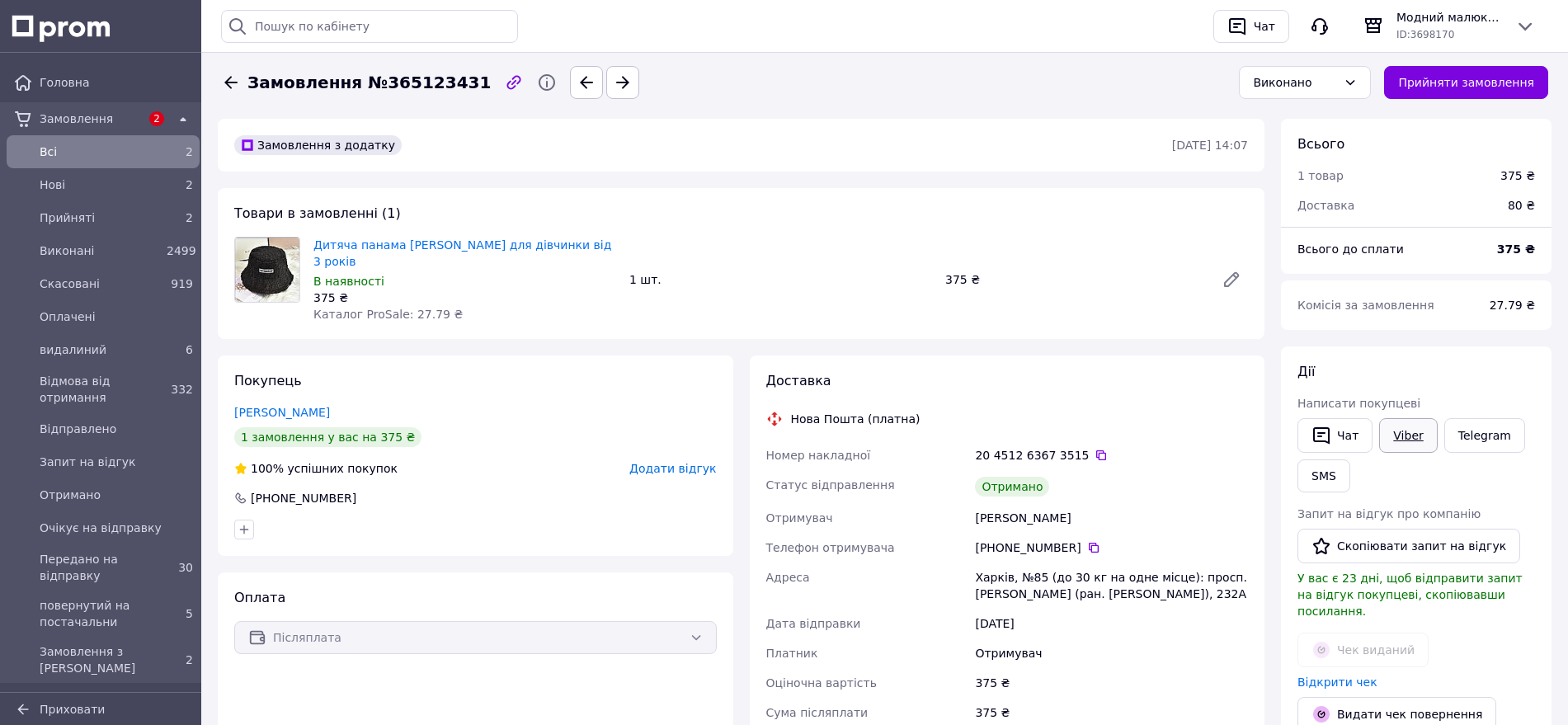
click at [1404, 437] on link "Viber" at bounding box center [1408, 435] width 58 height 35
drag, startPoint x: 1390, startPoint y: 546, endPoint x: 1379, endPoint y: 545, distance: 11.0
click at [1389, 546] on button "Скопіювати запит на відгук" at bounding box center [1409, 546] width 223 height 35
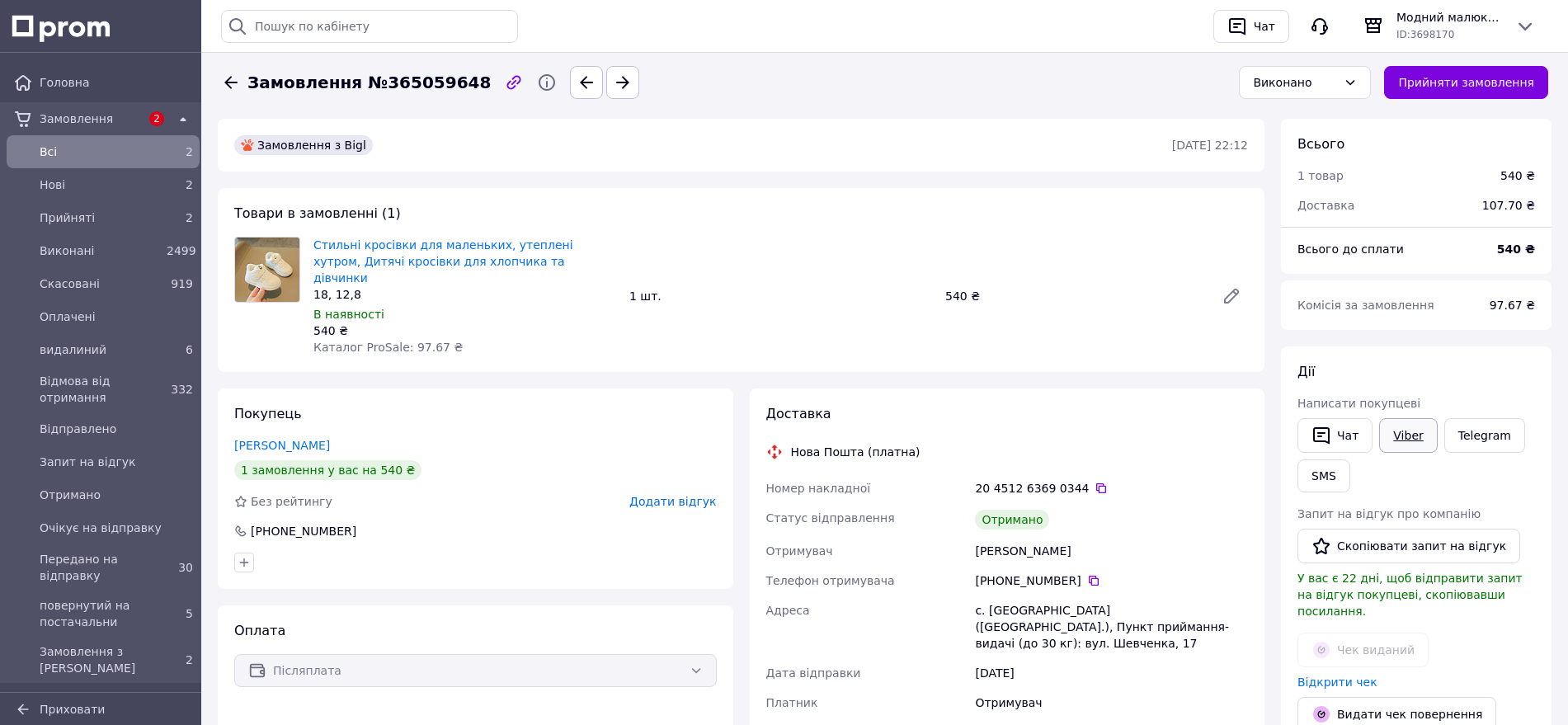
click at [1415, 438] on link "Viber" at bounding box center [1408, 435] width 58 height 35
click at [1434, 545] on button "Скопіювати запит на відгук" at bounding box center [1409, 546] width 223 height 35
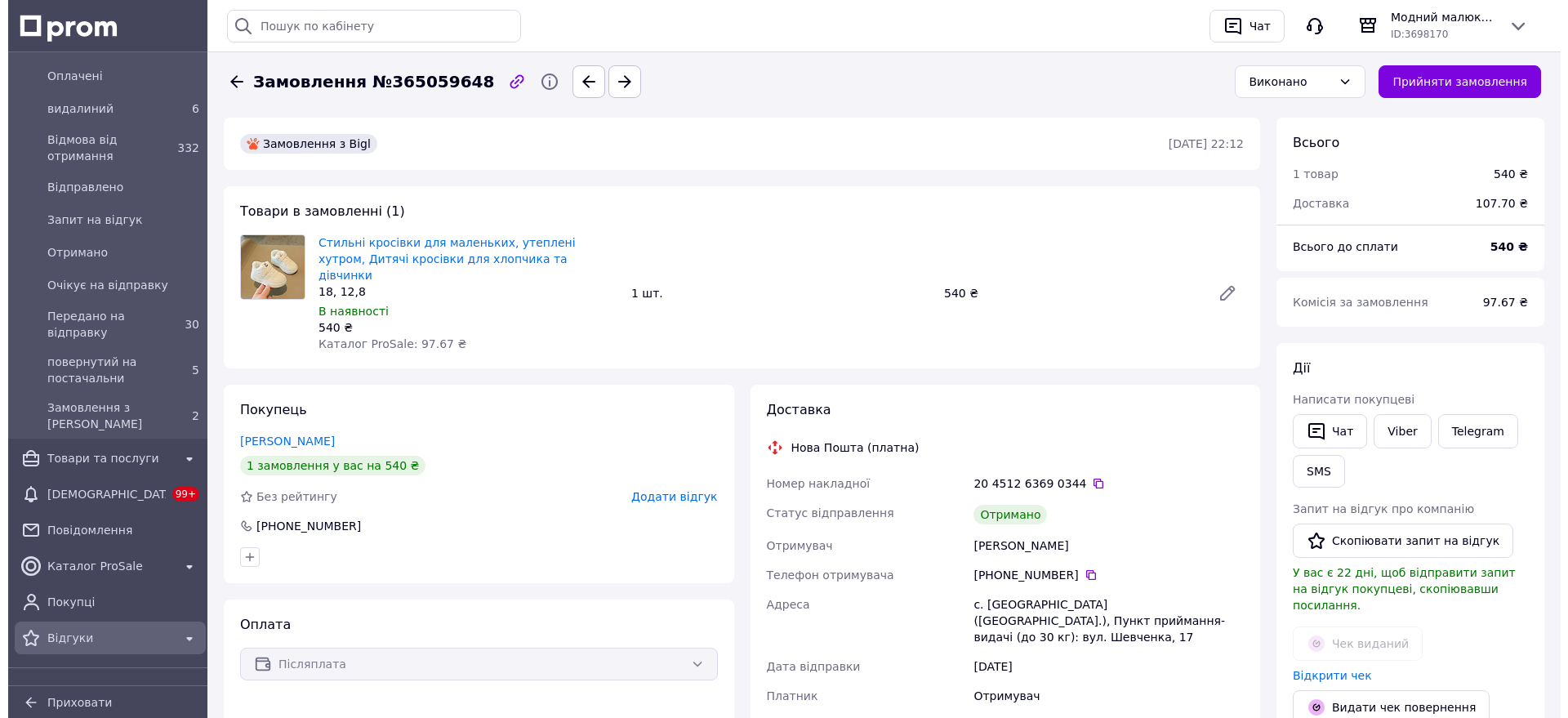
scroll to position [306, 0]
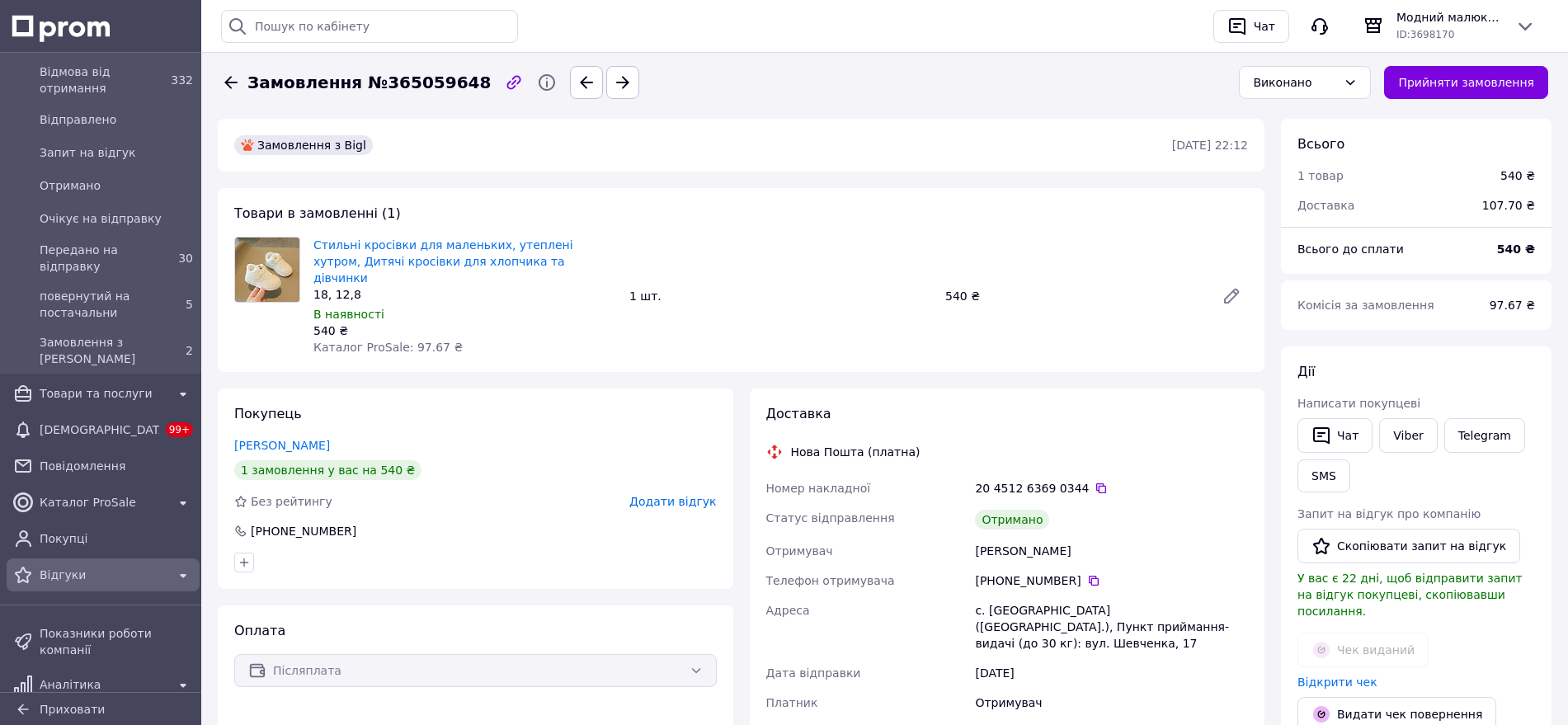
click at [66, 570] on span "Відгуки" at bounding box center [103, 575] width 127 height 17
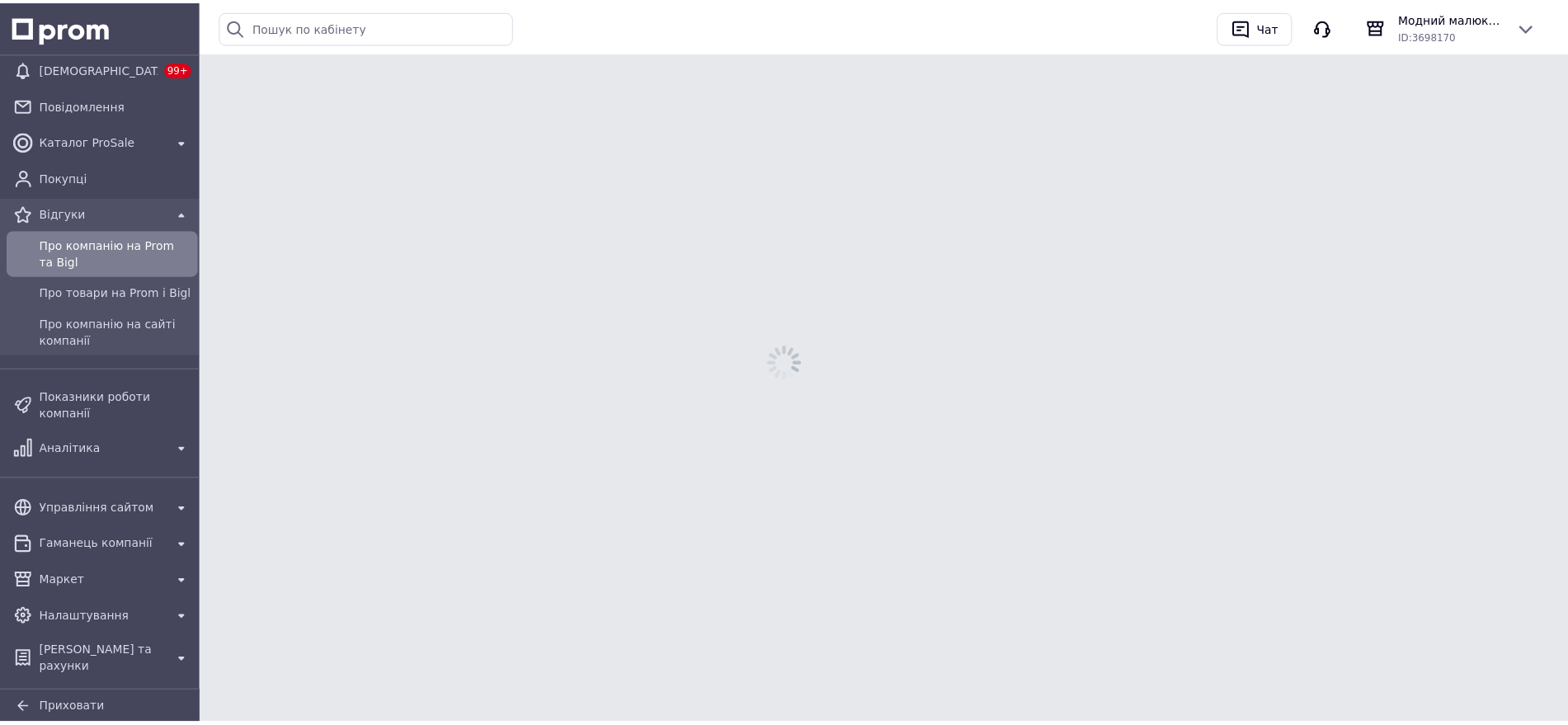
scroll to position [101, 0]
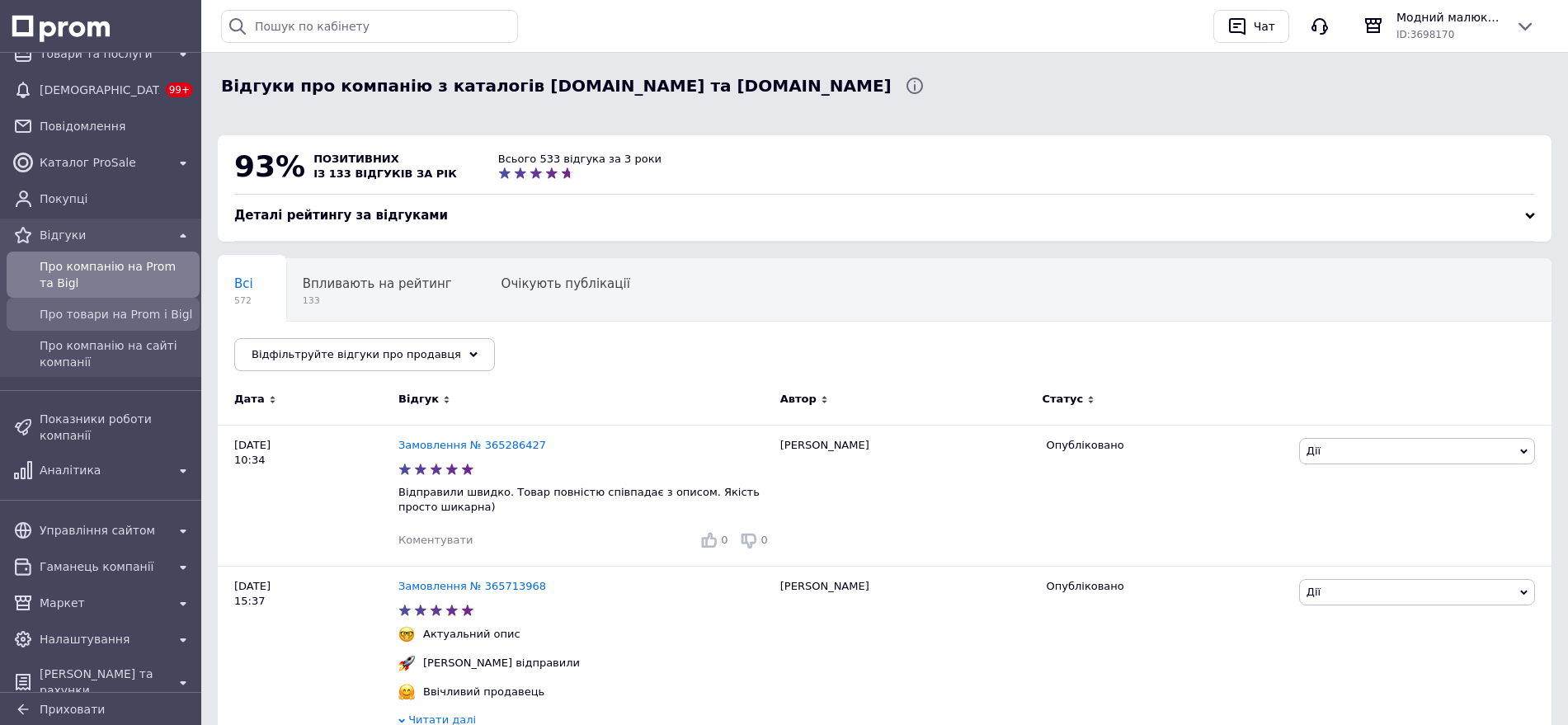
click at [146, 313] on span "Про товари на Prom і Bigl" at bounding box center [116, 314] width 154 height 17
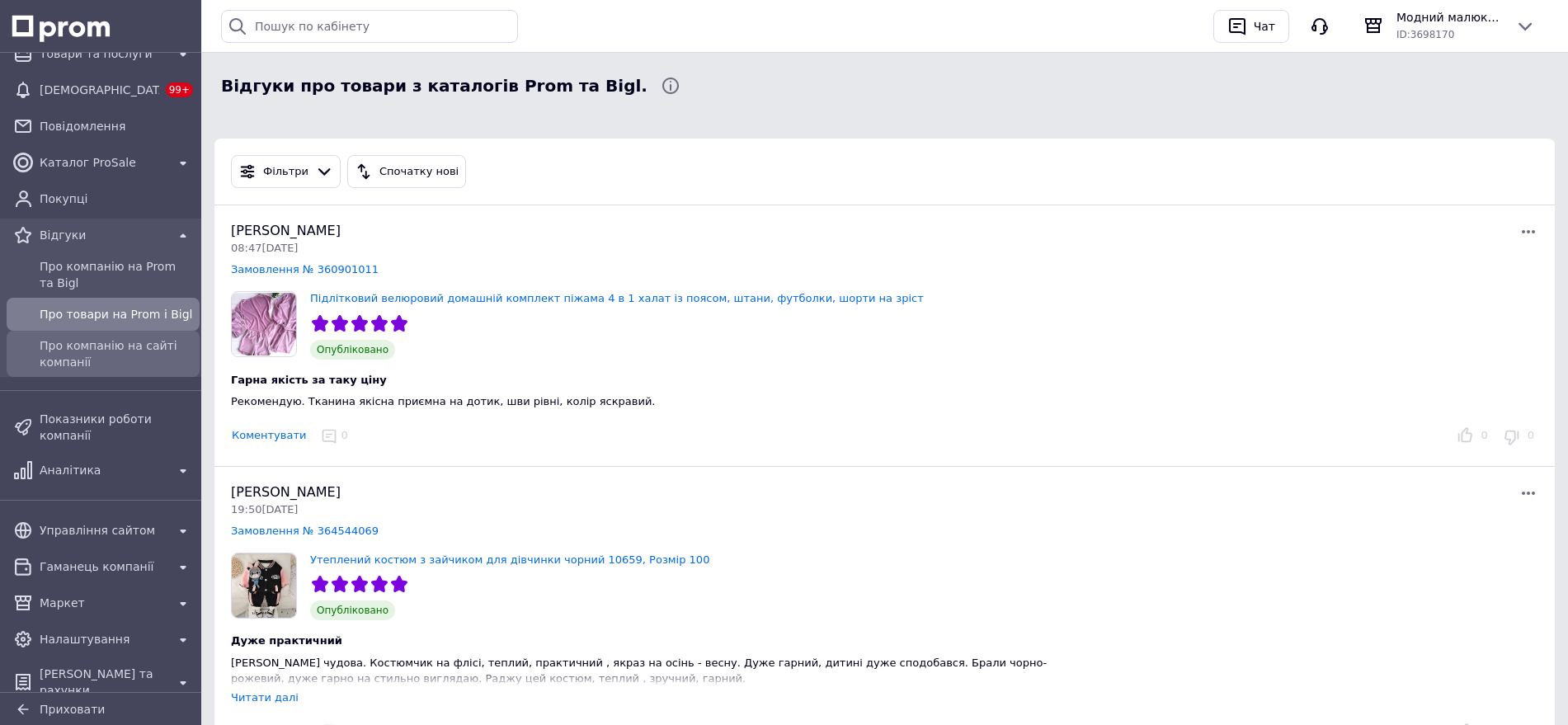
click at [81, 347] on span "Про компанію на сайті компанії" at bounding box center [116, 354] width 154 height 33
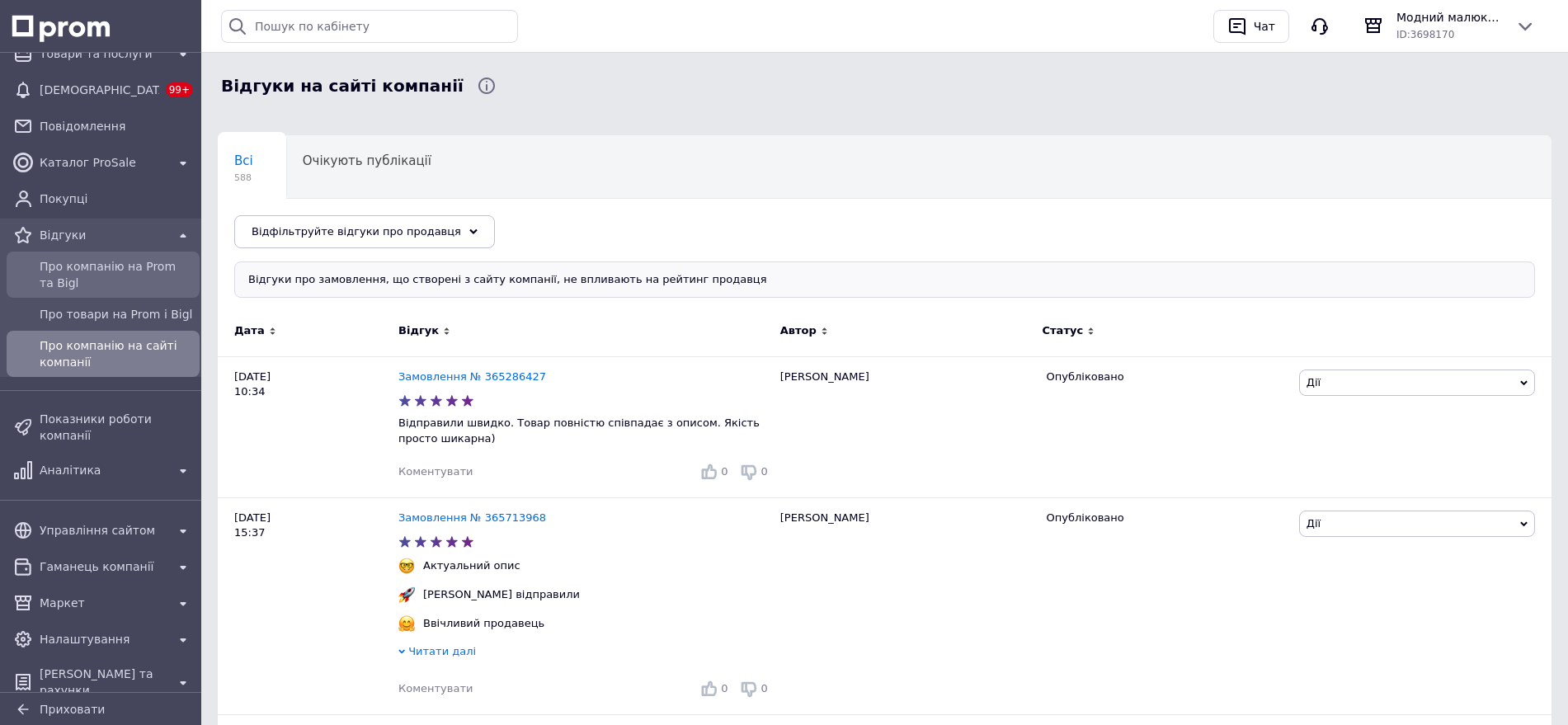
click at [80, 274] on span "Про компанію на Prom та Bigl" at bounding box center [116, 275] width 154 height 33
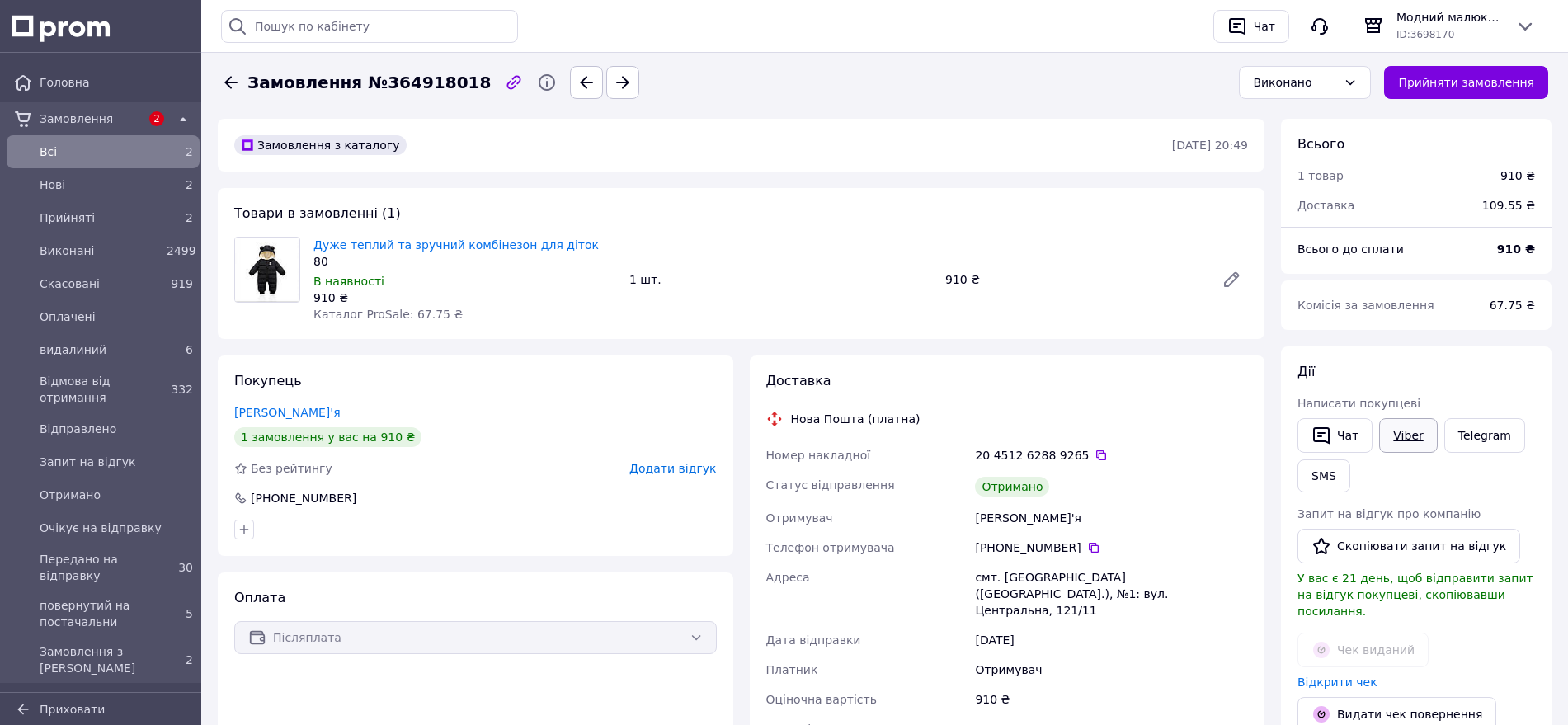
click at [1402, 434] on link "Viber" at bounding box center [1408, 435] width 58 height 35
click at [1401, 541] on button "Скопіювати запит на відгук" at bounding box center [1409, 546] width 223 height 35
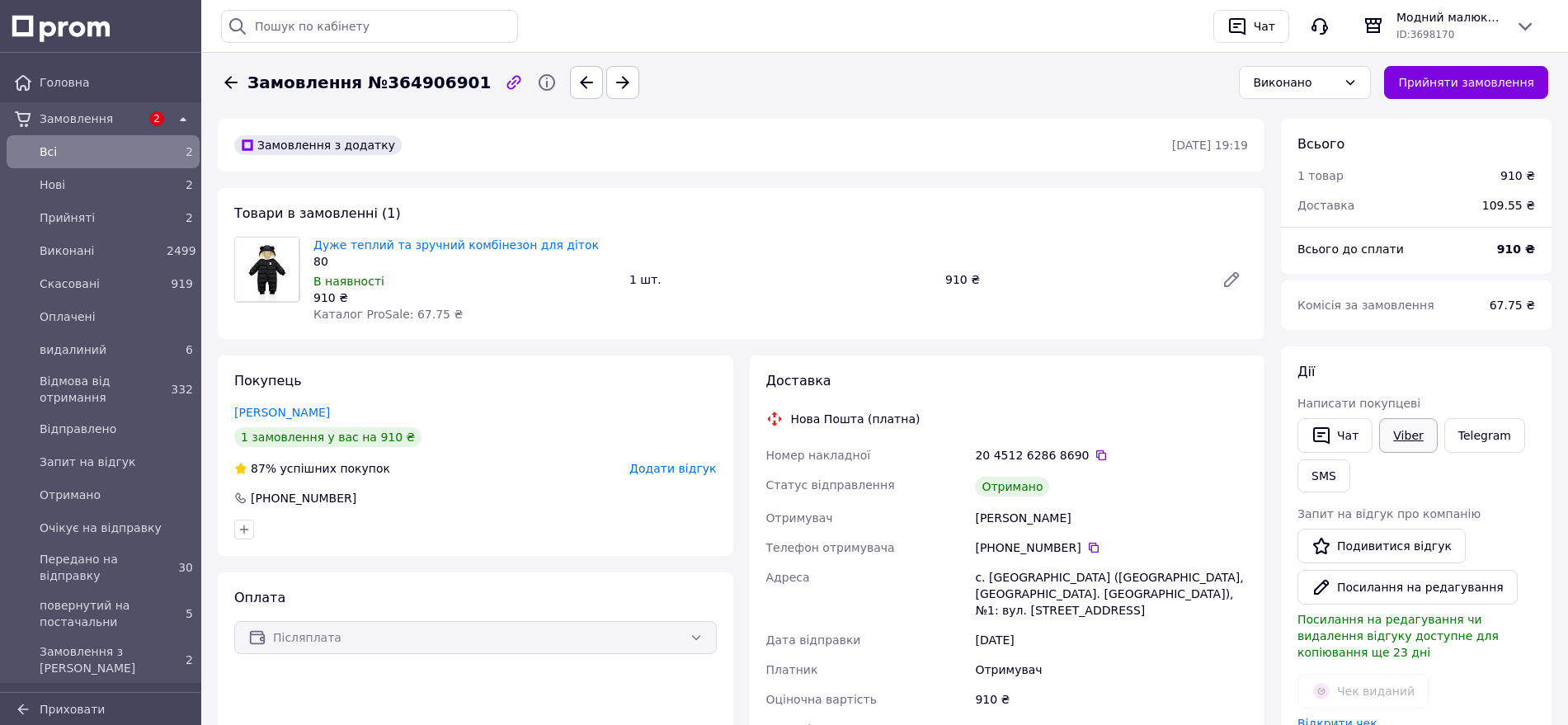
click at [1409, 438] on link "Viber" at bounding box center [1408, 435] width 58 height 35
click at [1393, 539] on link "Подивитися відгук" at bounding box center [1381, 546] width 169 height 35
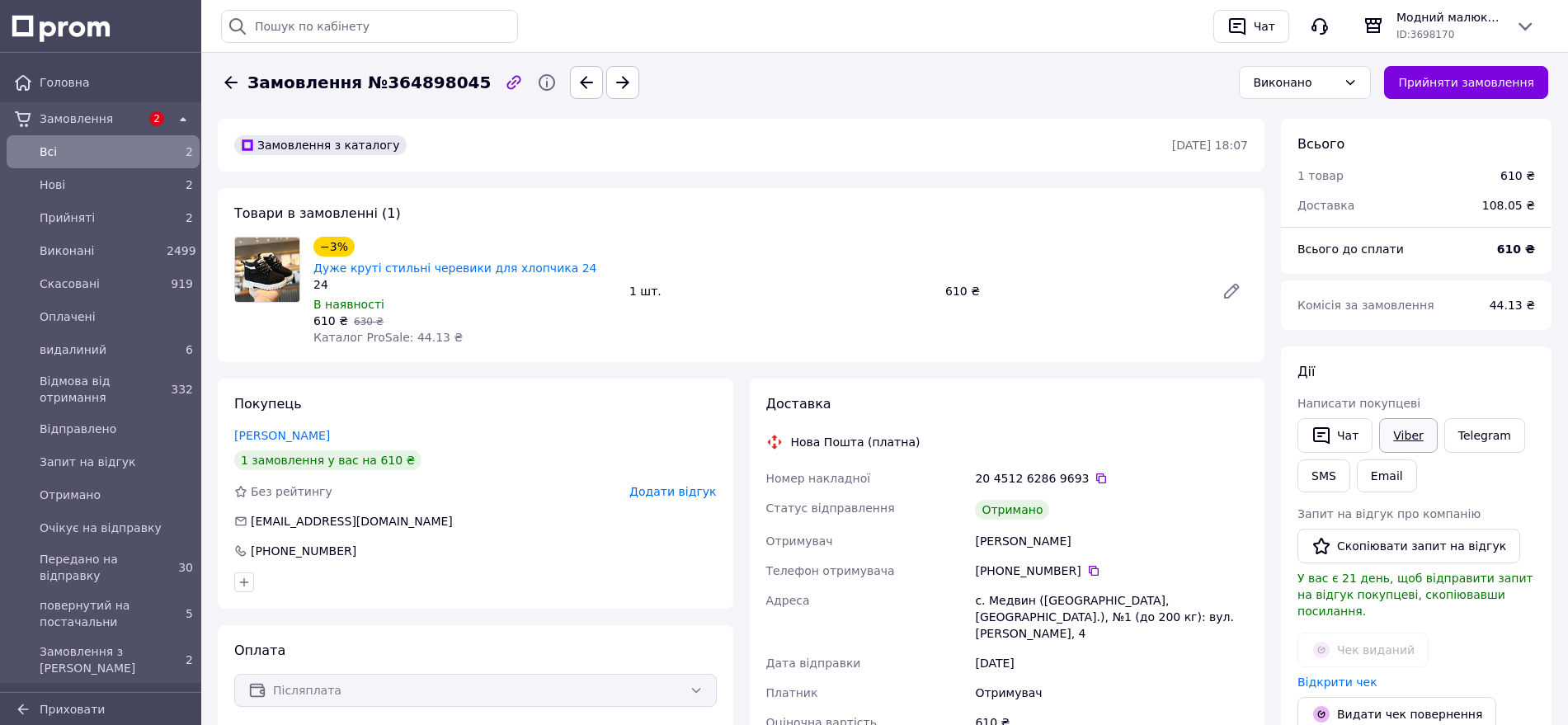
click at [1397, 434] on link "Viber" at bounding box center [1408, 435] width 58 height 35
click at [1414, 552] on button "Скопіювати запит на відгук" at bounding box center [1409, 546] width 223 height 35
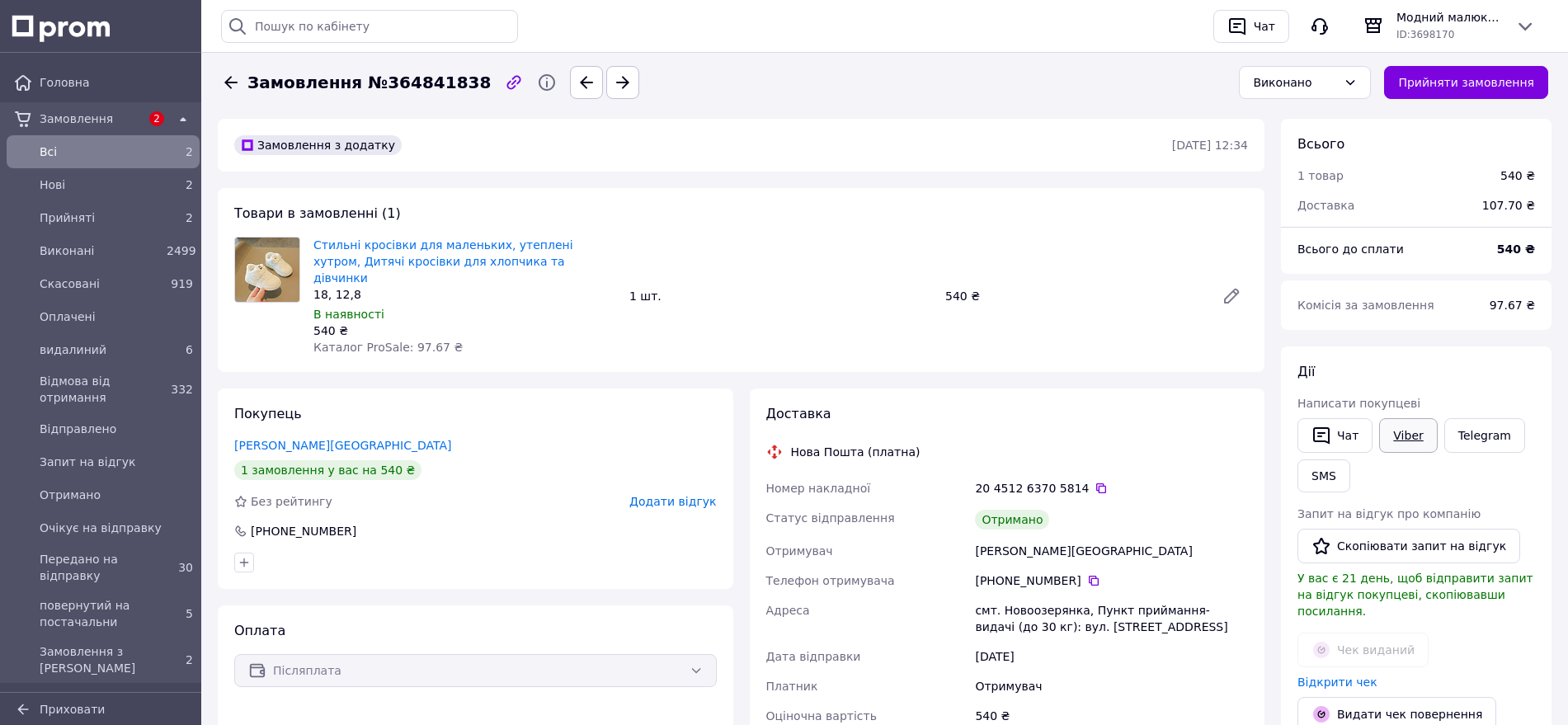
click at [1394, 439] on link "Viber" at bounding box center [1408, 435] width 58 height 35
click at [1381, 546] on button "Скопіювати запит на відгук" at bounding box center [1409, 546] width 223 height 35
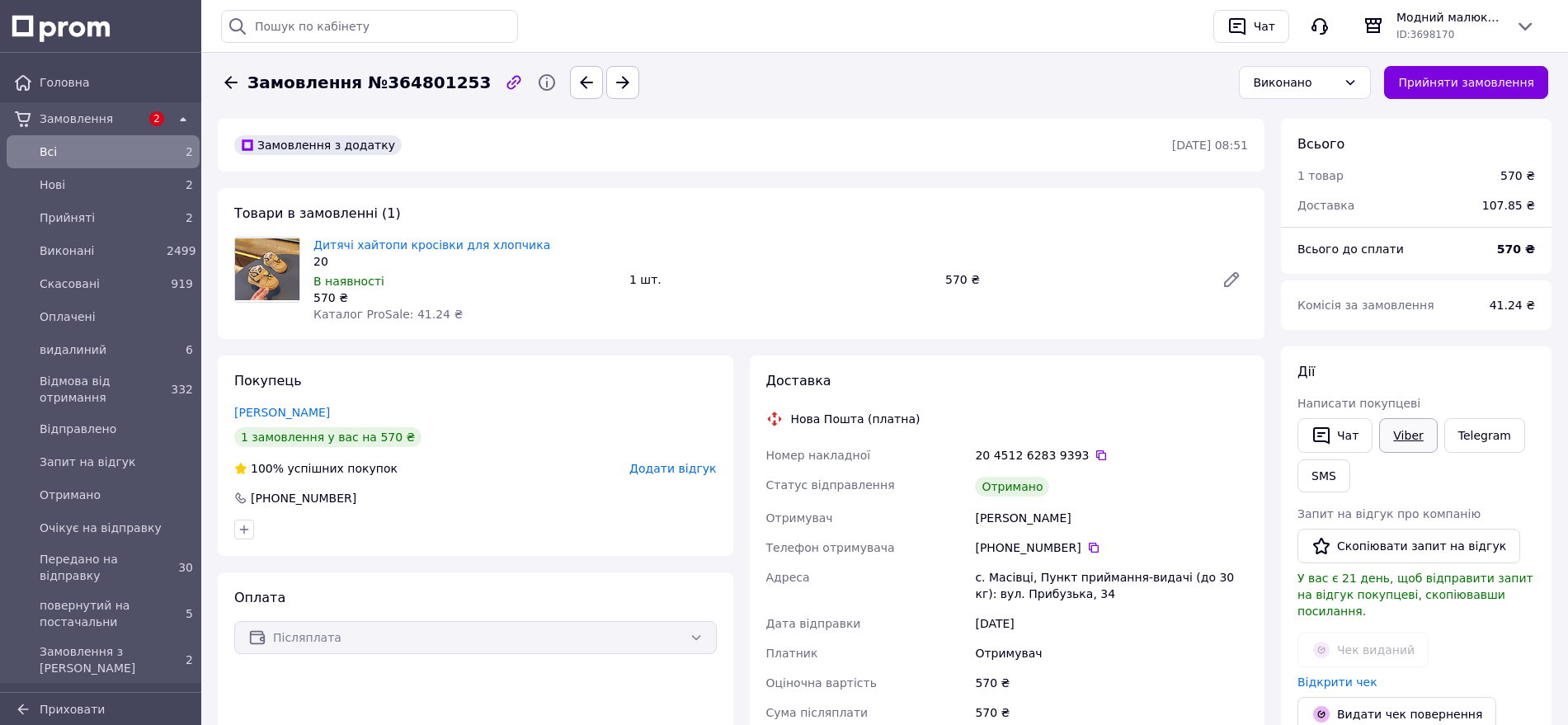
click at [1404, 435] on link "Viber" at bounding box center [1408, 435] width 58 height 35
click at [1391, 544] on button "Скопіювати запит на відгук" at bounding box center [1409, 546] width 223 height 35
click at [1402, 432] on link "Viber" at bounding box center [1408, 435] width 58 height 35
click at [1403, 443] on link "Viber" at bounding box center [1408, 435] width 58 height 35
click at [1396, 551] on button "Скопіювати запит на відгук" at bounding box center [1409, 546] width 223 height 35
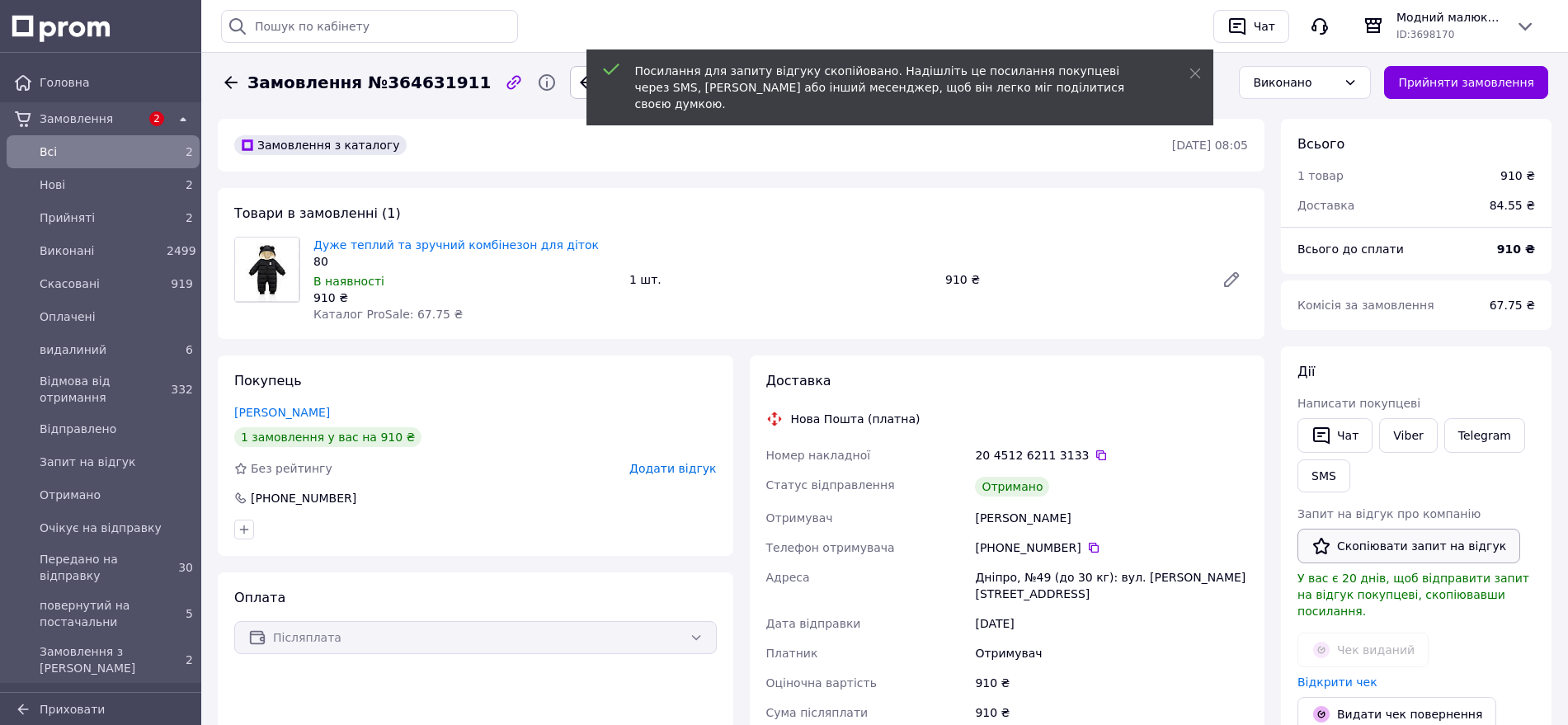
click at [1396, 546] on button "Скопіювати запит на відгук" at bounding box center [1409, 546] width 223 height 35
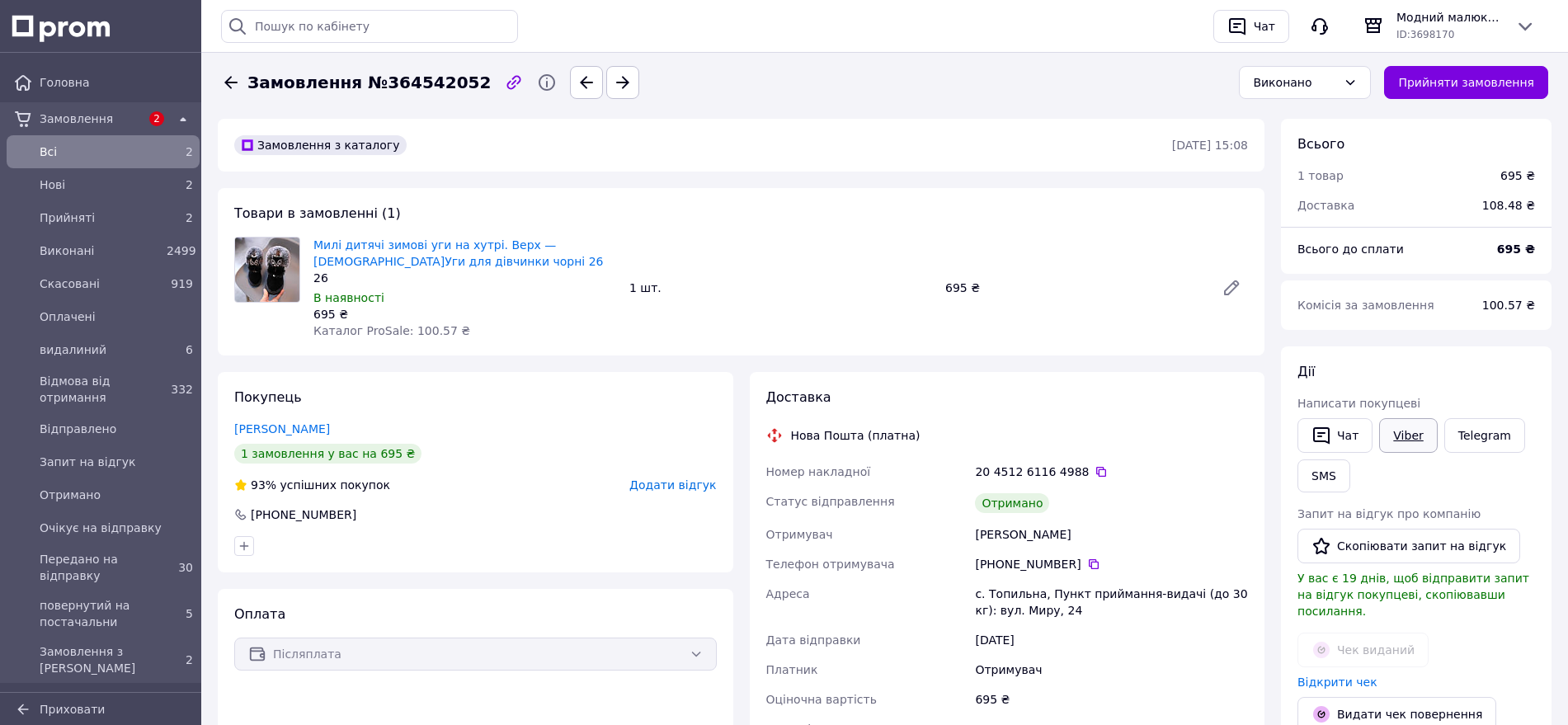
click at [1406, 429] on link "Viber" at bounding box center [1408, 435] width 58 height 35
click at [1398, 547] on button "Скопіювати запит на відгук" at bounding box center [1409, 546] width 223 height 35
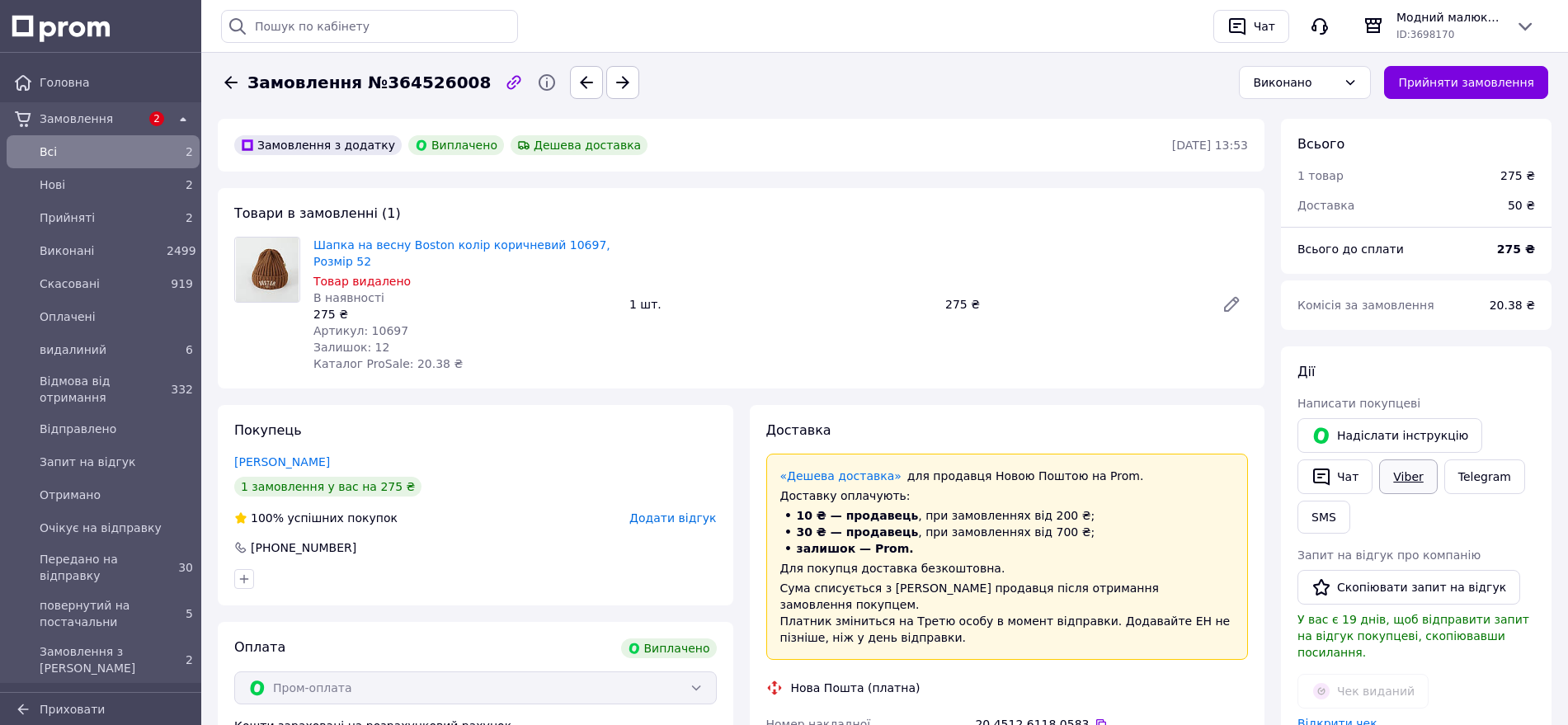
click at [1401, 473] on link "Viber" at bounding box center [1408, 477] width 58 height 35
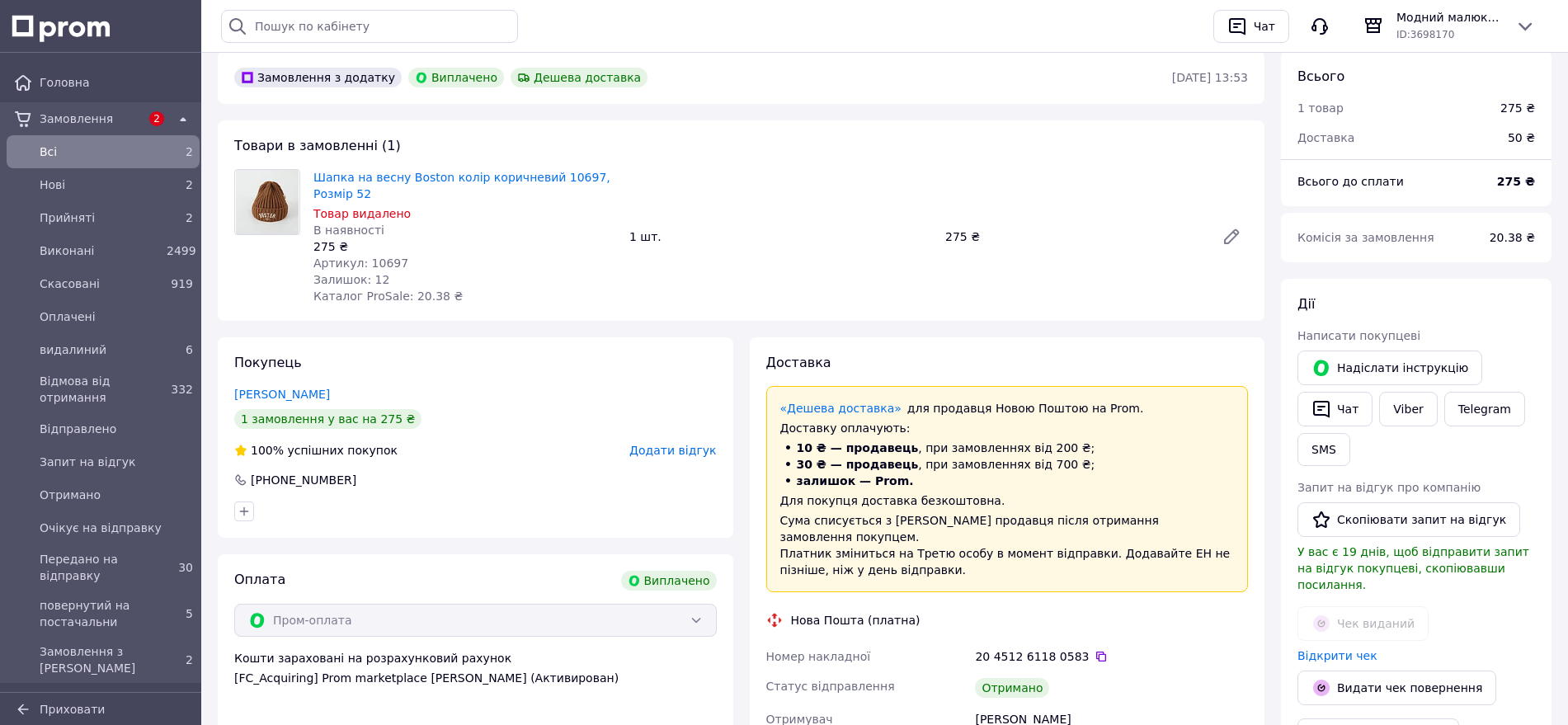
scroll to position [103, 0]
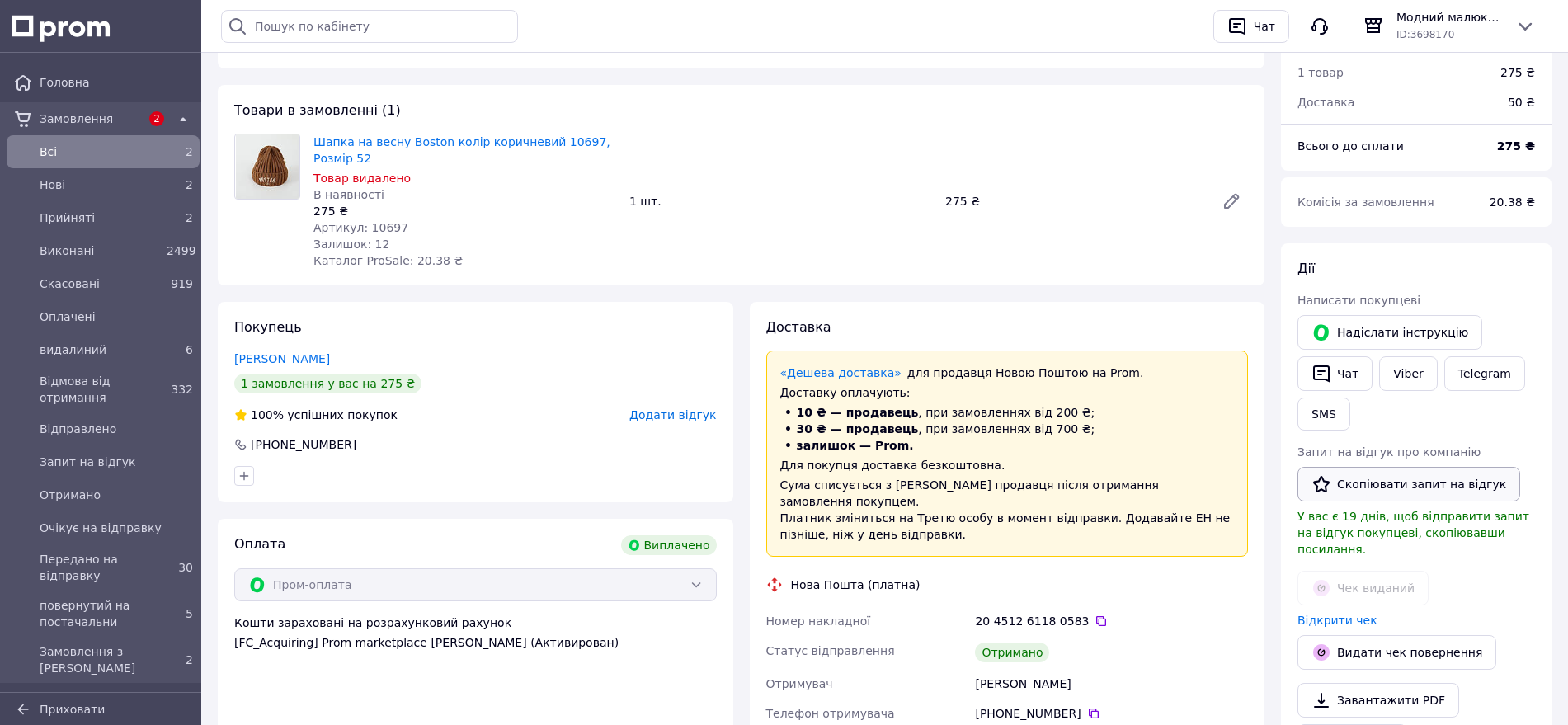
click at [1414, 484] on button "Скопіювати запит на відгук" at bounding box center [1409, 484] width 223 height 35
